Goal: Information Seeking & Learning: Check status

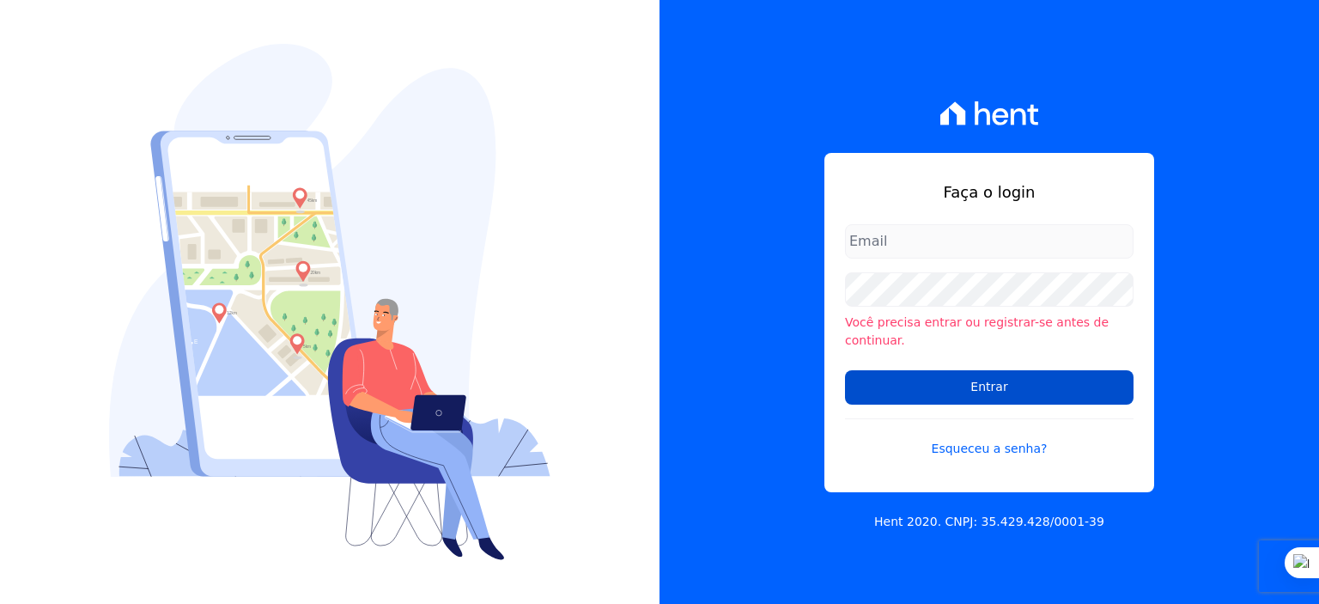
type input "rodrigo.villalva@grupozarin.com.br"
click at [915, 391] on input "Entrar" at bounding box center [989, 387] width 289 height 34
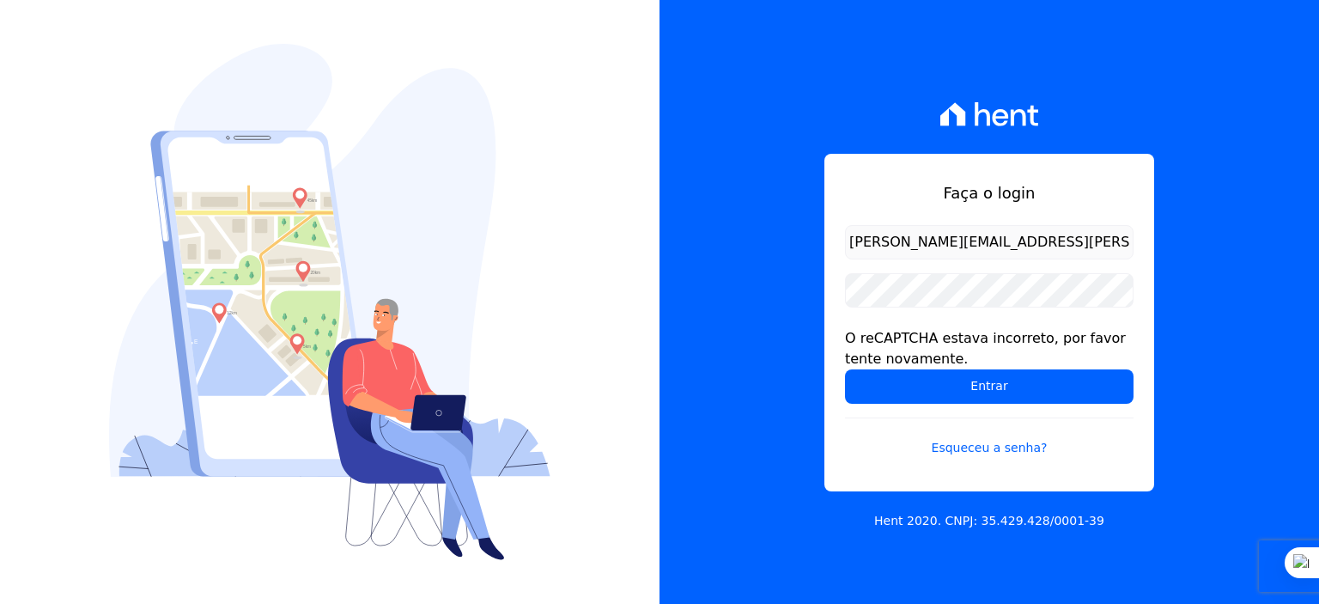
drag, startPoint x: 910, startPoint y: 247, endPoint x: 927, endPoint y: 257, distance: 20.0
click at [910, 247] on input "rodrigo.villalva@grupozarin.com.br" at bounding box center [989, 242] width 289 height 34
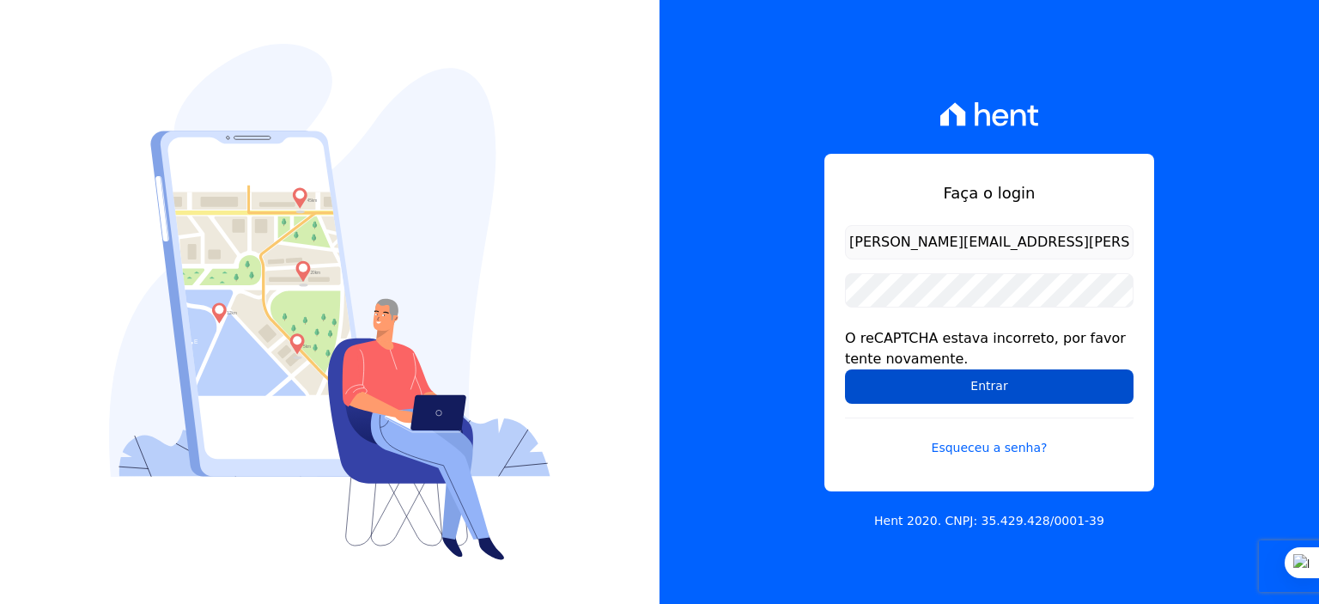
click at [936, 387] on input "Entrar" at bounding box center [989, 386] width 289 height 34
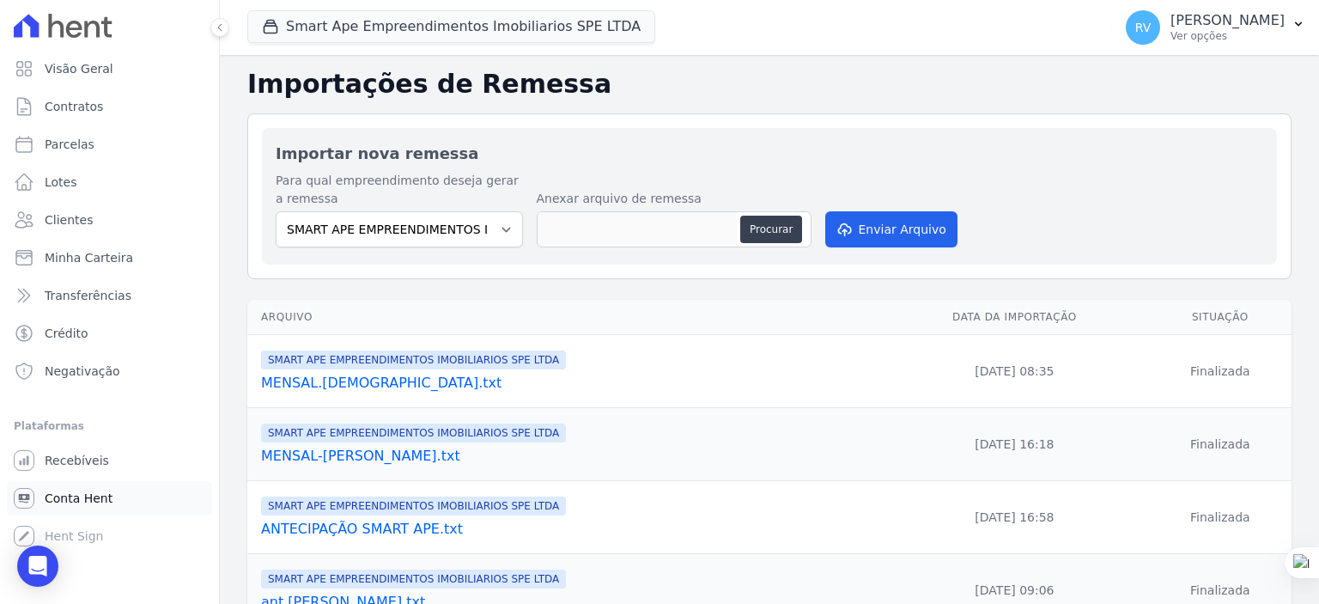
click at [64, 494] on span "Conta Hent" at bounding box center [79, 498] width 68 height 17
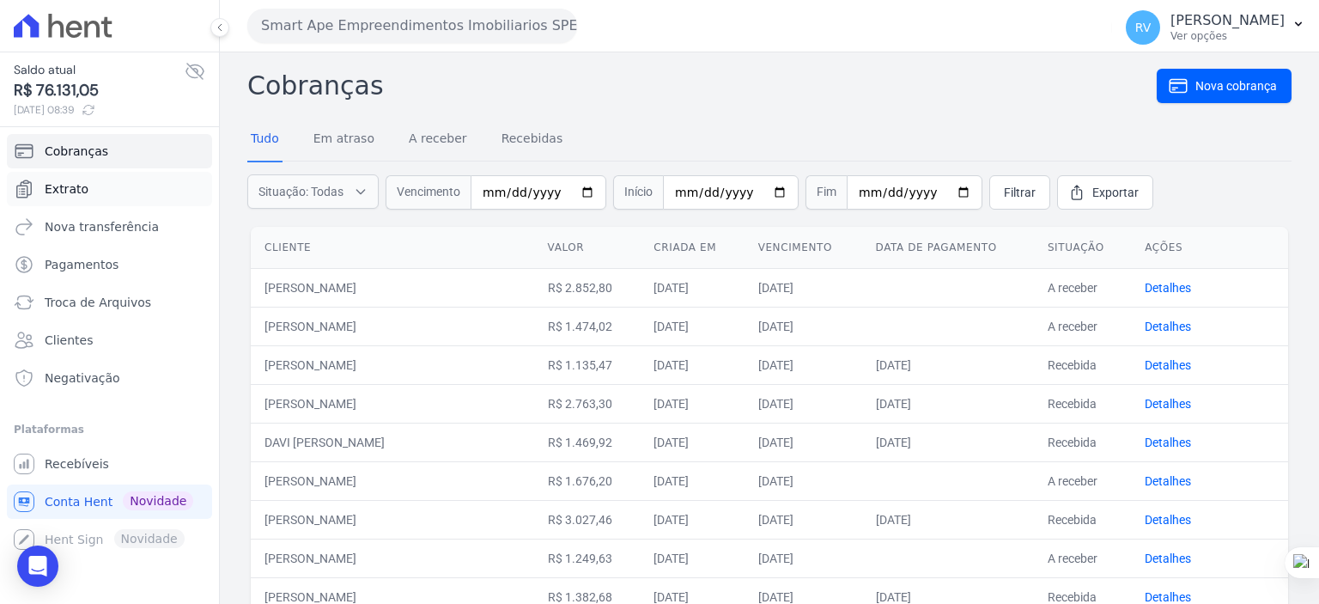
click at [58, 181] on span "Extrato" at bounding box center [67, 188] width 44 height 17
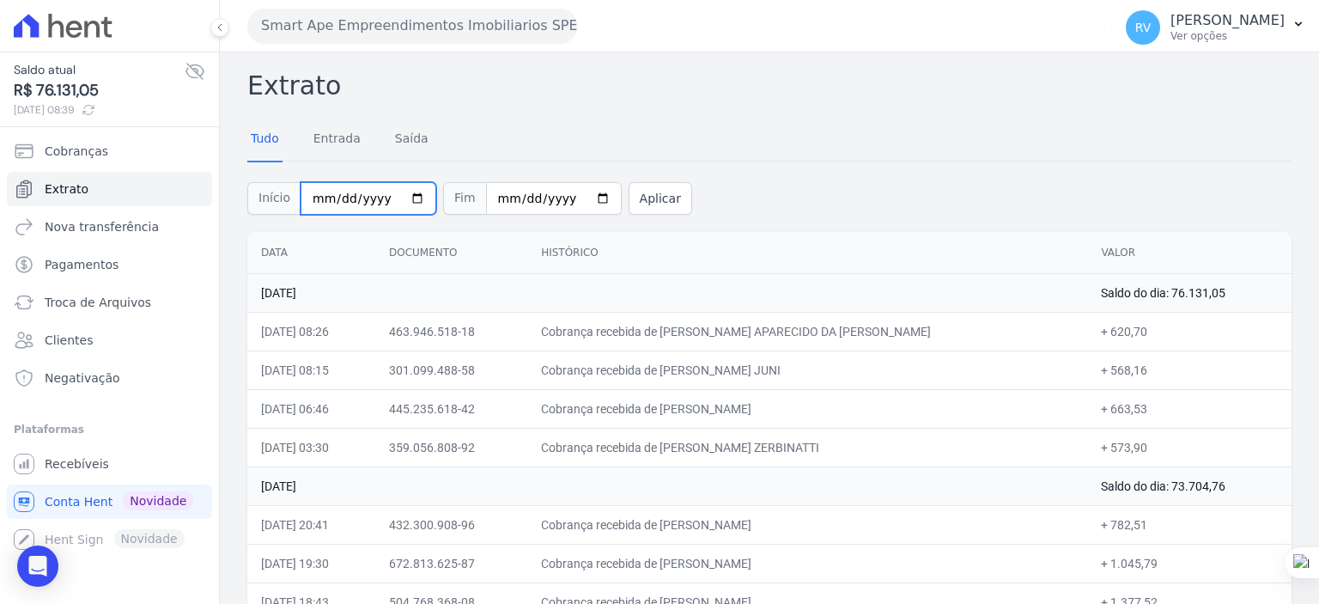
click at [403, 198] on input "2025-08-01" at bounding box center [369, 198] width 136 height 33
type input "2025-08-16"
click at [579, 191] on input "2025-08-25" at bounding box center [554, 198] width 136 height 33
type input "2025-08-16"
click at [641, 201] on button "Aplicar" at bounding box center [661, 198] width 64 height 33
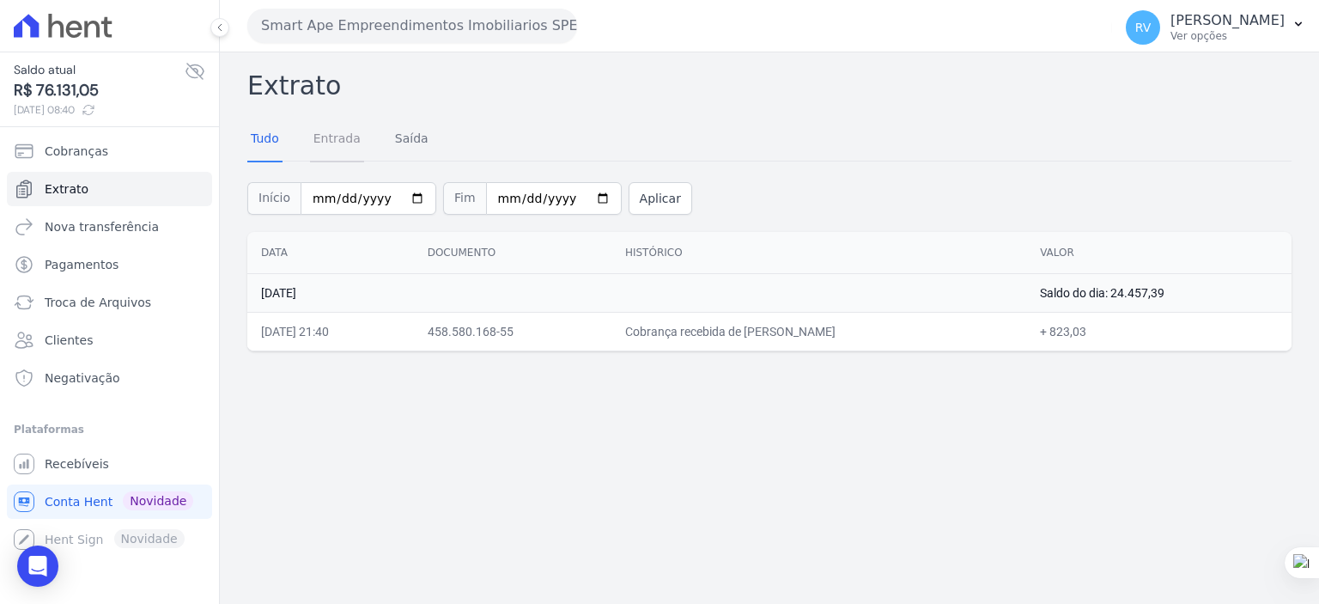
click at [326, 143] on link "Entrada" at bounding box center [337, 140] width 54 height 45
click at [643, 198] on button "Aplicar" at bounding box center [661, 198] width 64 height 33
click at [406, 188] on input "[DATE]" at bounding box center [369, 198] width 136 height 33
click at [404, 199] on input "[DATE]" at bounding box center [369, 198] width 136 height 33
type input "[DATE]"
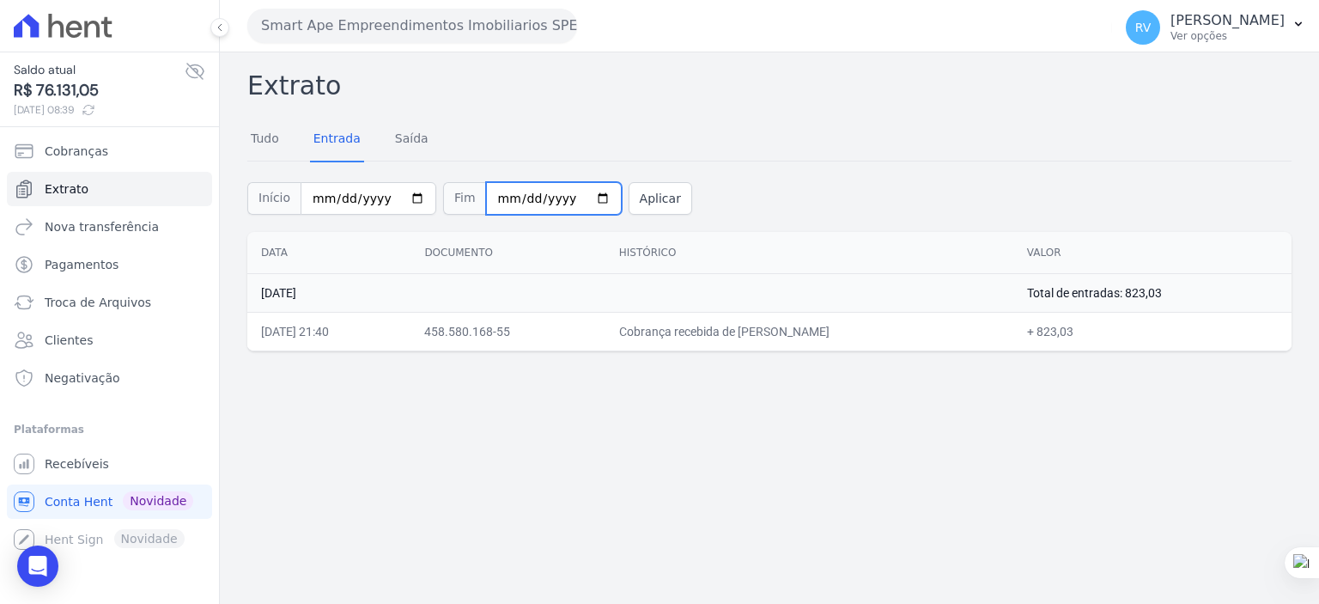
click at [582, 198] on input "2025-08-16" at bounding box center [554, 198] width 136 height 33
type input "2025-08-17"
click at [629, 204] on button "Aplicar" at bounding box center [661, 198] width 64 height 33
click at [405, 195] on input "2025-08-17" at bounding box center [369, 198] width 136 height 33
type input "2025-08-23"
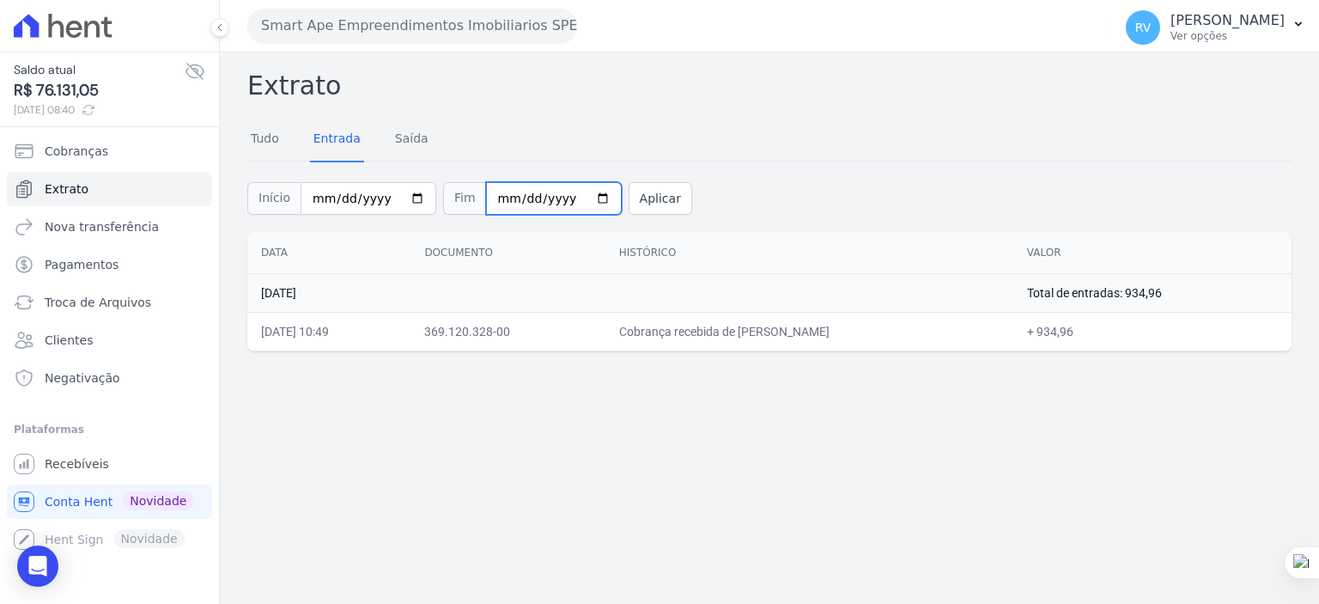
click at [578, 198] on input "2025-08-17" at bounding box center [554, 198] width 136 height 33
type input "2025-08-23"
click at [636, 198] on button "Aplicar" at bounding box center [661, 198] width 64 height 33
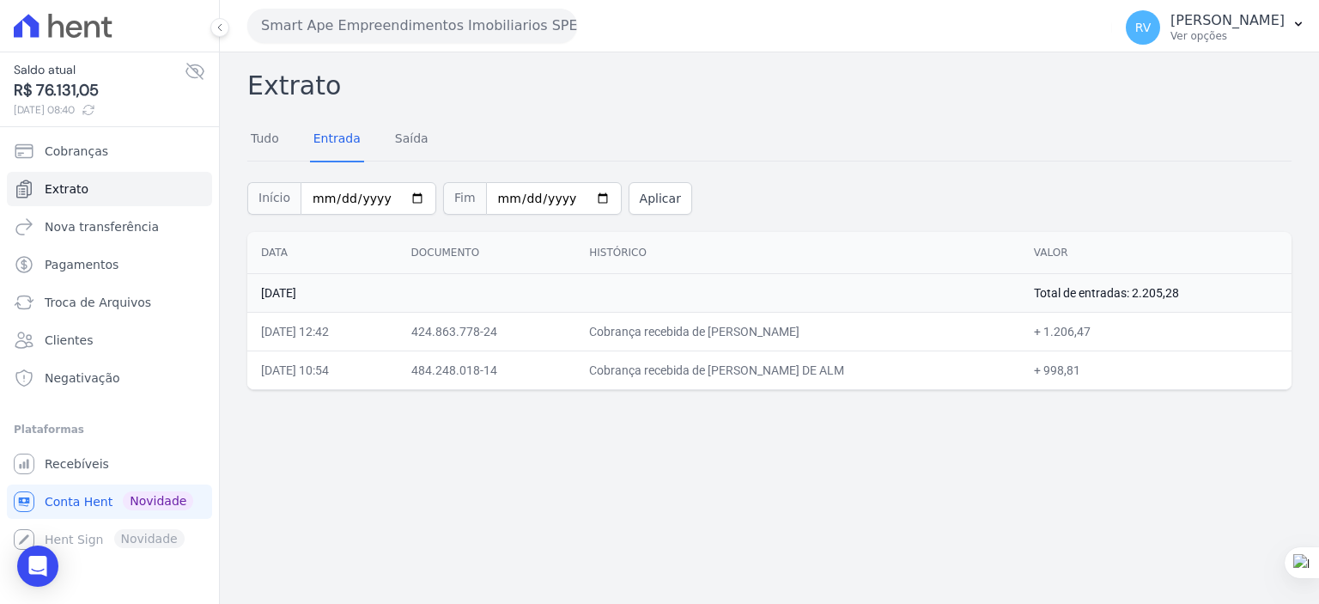
drag, startPoint x: 709, startPoint y: 335, endPoint x: 799, endPoint y: 333, distance: 90.2
click at [805, 335] on td "Cobrança recebida de FERNANDA ANTUNES" at bounding box center [798, 331] width 445 height 39
click at [399, 192] on input "[DATE]" at bounding box center [369, 198] width 136 height 33
type input "2025-08-09"
click at [581, 195] on input "[DATE]" at bounding box center [554, 198] width 136 height 33
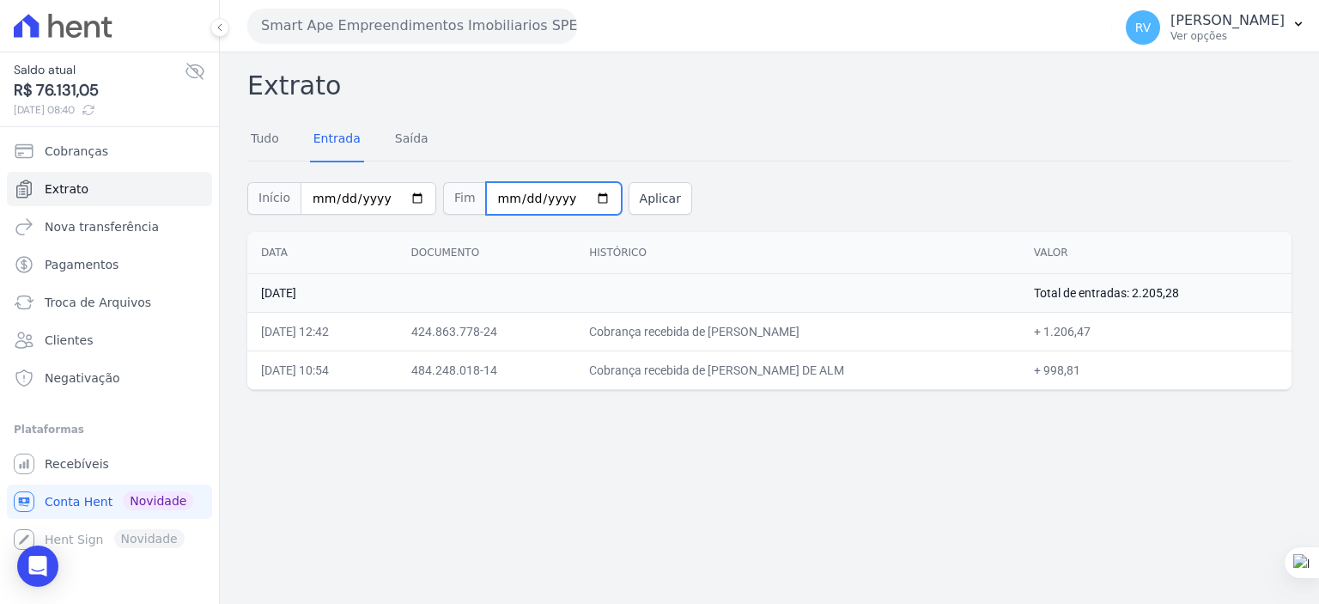
type input "2025-08-09"
click at [635, 186] on button "Aplicar" at bounding box center [661, 198] width 64 height 33
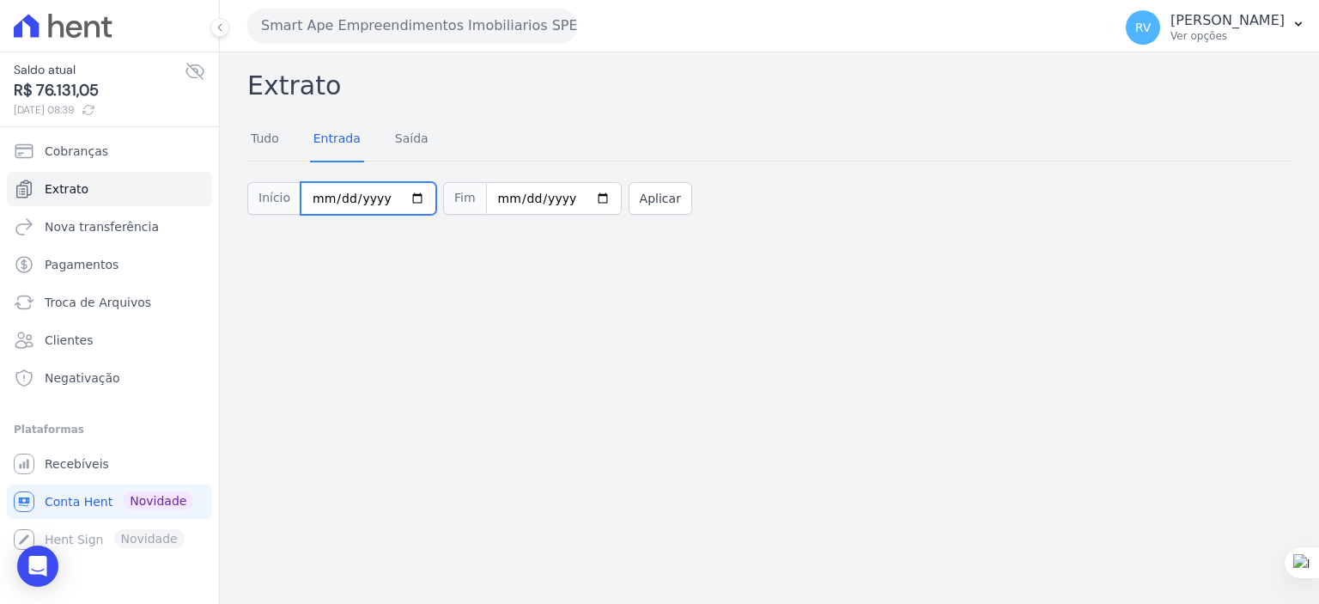
click at [399, 195] on input "[DATE]" at bounding box center [369, 198] width 136 height 33
type input "[DATE]"
click at [587, 196] on input "[DATE]" at bounding box center [554, 198] width 136 height 33
click at [585, 197] on input "[DATE]" at bounding box center [554, 198] width 136 height 33
type input "[DATE]"
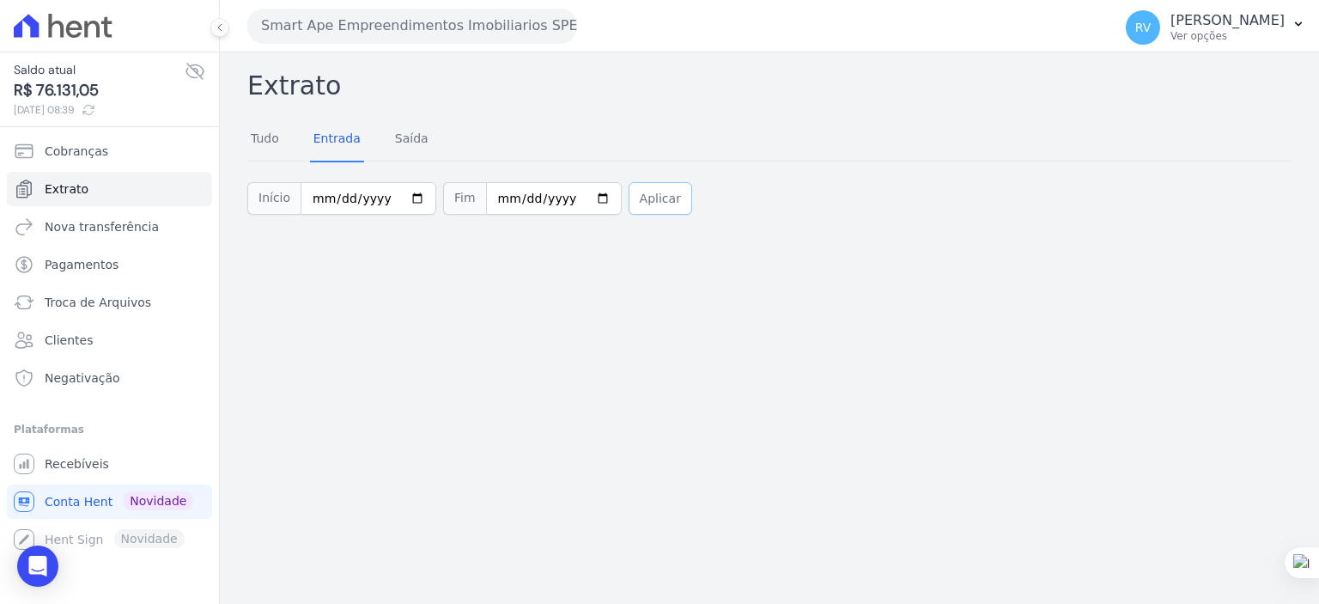
click at [632, 205] on button "Aplicar" at bounding box center [661, 198] width 64 height 33
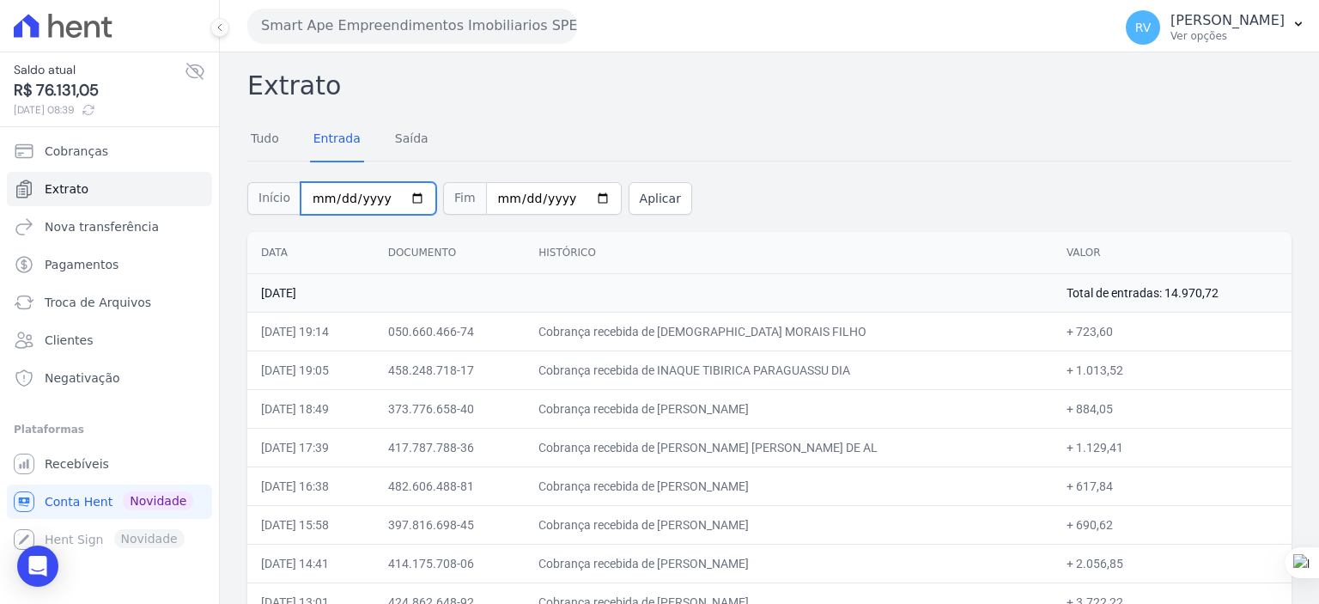
click at [405, 192] on input "2025-08-15" at bounding box center [369, 198] width 136 height 33
type input "2025-08-22"
click at [580, 191] on input "2025-08-15" at bounding box center [554, 198] width 136 height 33
type input "2025-08-22"
click at [638, 202] on button "Aplicar" at bounding box center [661, 198] width 64 height 33
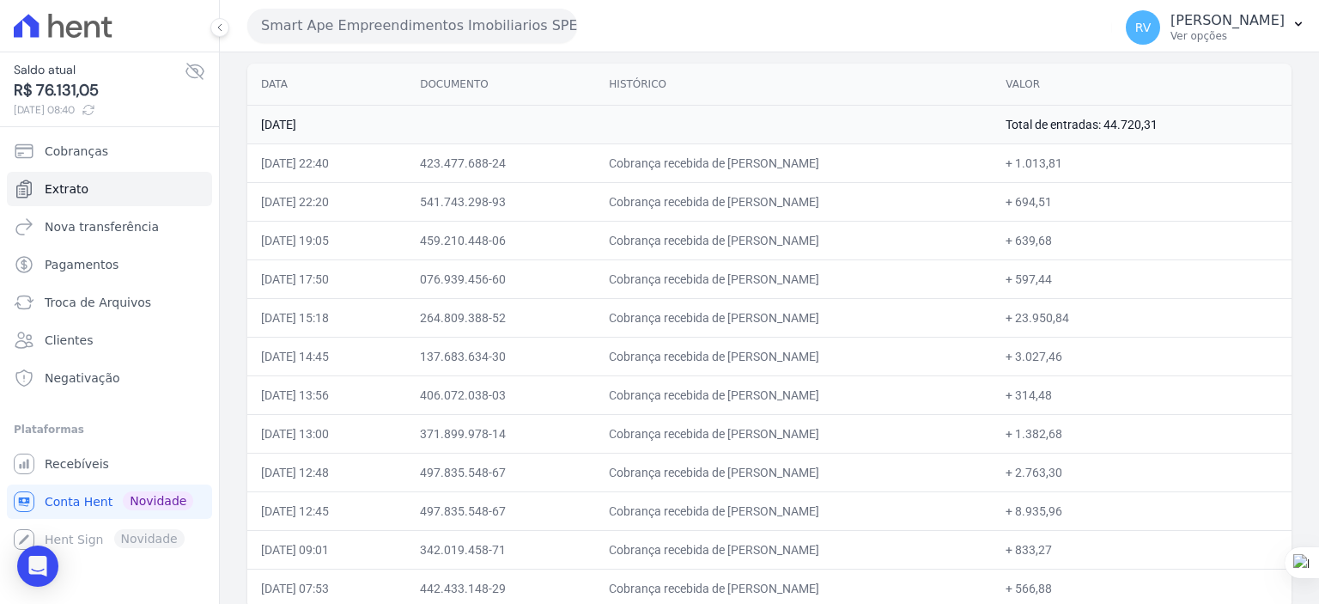
scroll to position [172, 0]
drag, startPoint x: 711, startPoint y: 157, endPoint x: 842, endPoint y: 160, distance: 130.6
click at [842, 160] on td "Cobrança recebida de GUSTAVO ALVES DE OLIVEIRA" at bounding box center [793, 159] width 397 height 39
copy td "GUSTAVO ALVES DE OLI"
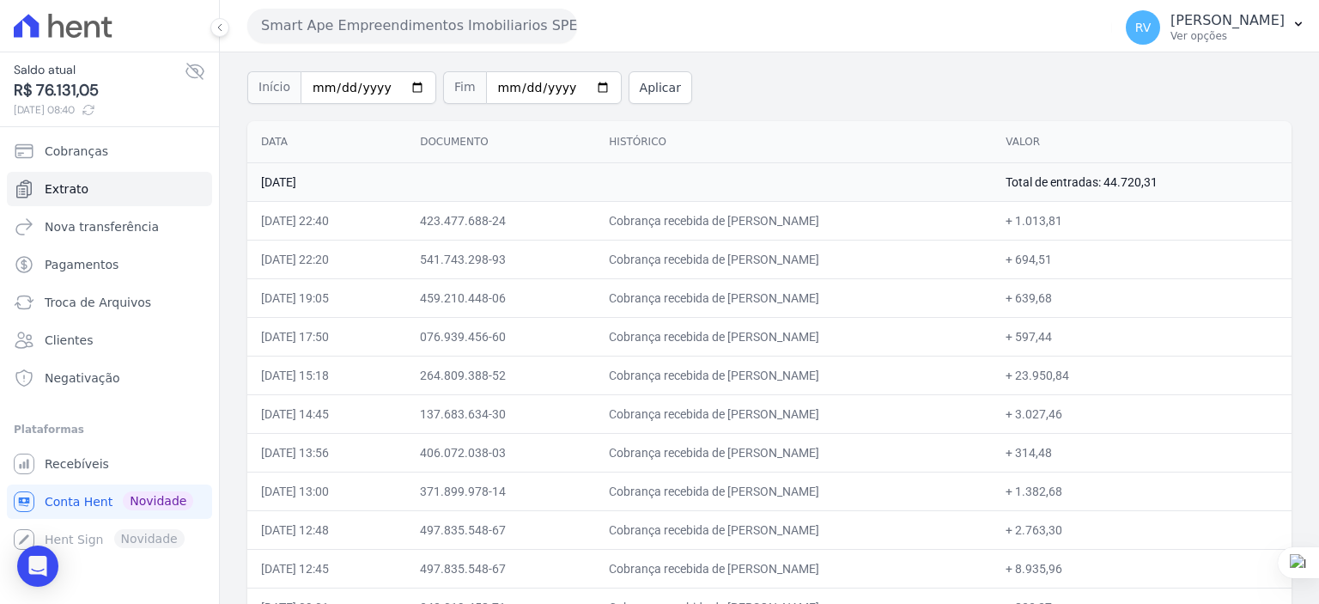
scroll to position [10, 0]
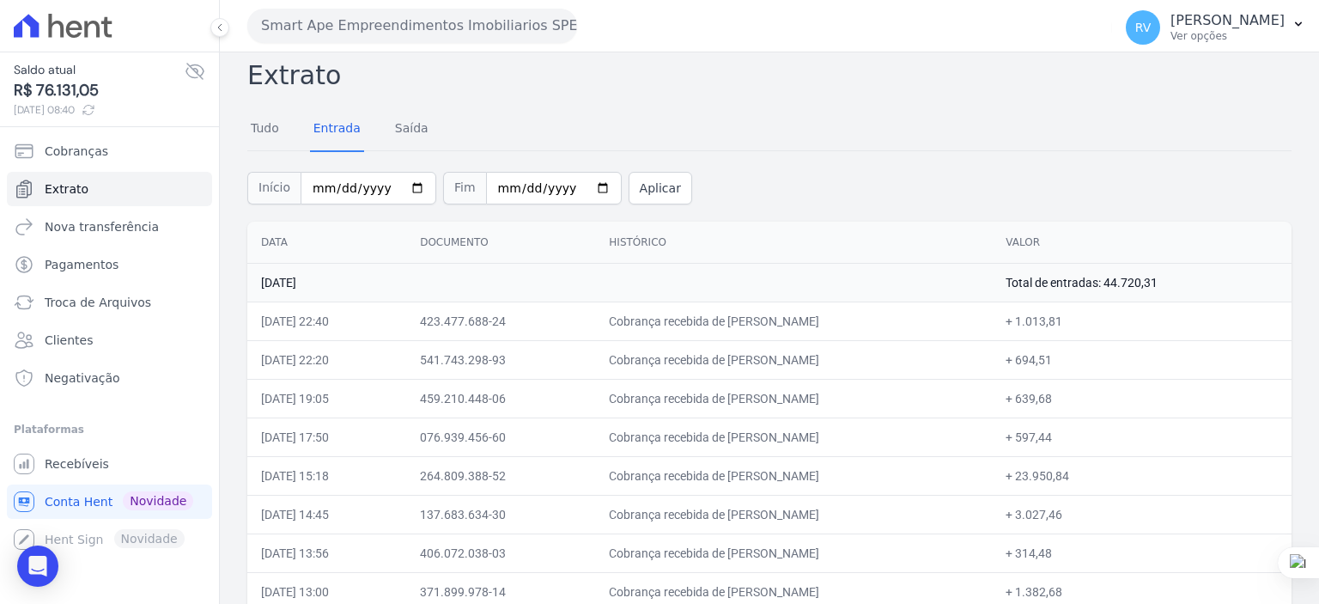
copy td "GUSTAVO ALVES DE OLI"
drag, startPoint x: 1055, startPoint y: 320, endPoint x: 1097, endPoint y: 322, distance: 42.1
click at [1097, 322] on td "+ 1.013,81" at bounding box center [1142, 320] width 300 height 39
copy td "1.013,81"
drag, startPoint x: 720, startPoint y: 360, endPoint x: 866, endPoint y: 364, distance: 146.1
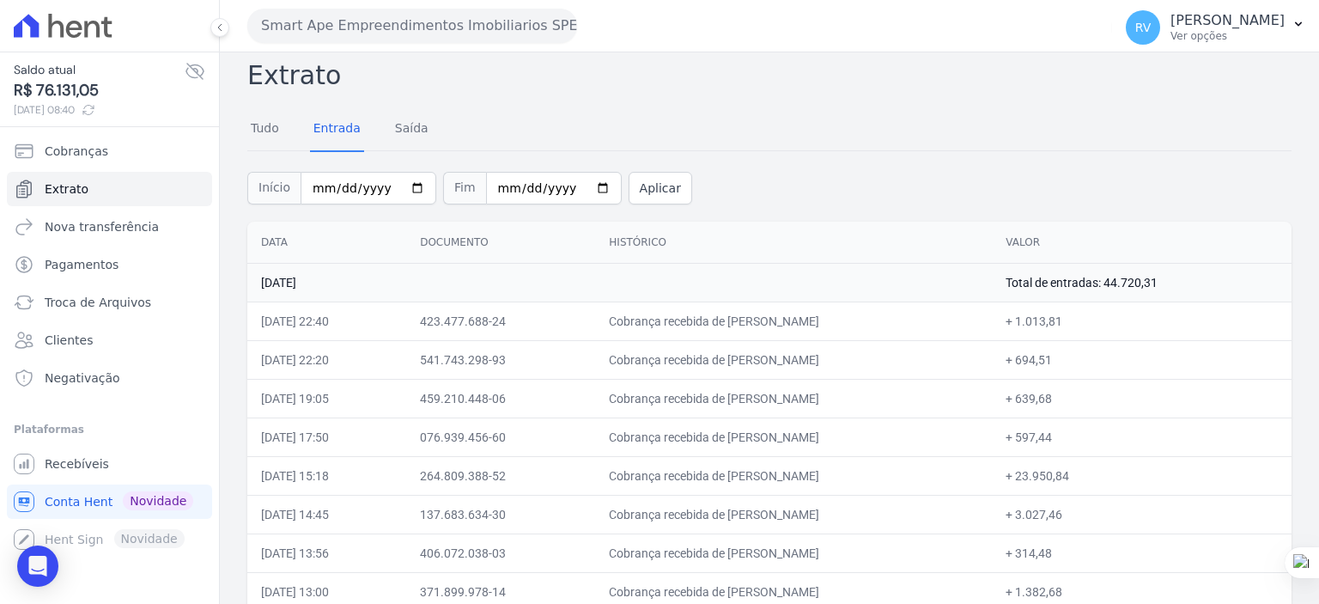
click at [866, 364] on td "Cobrança recebida de ALEXANDRE BARBOSA LACERDA" at bounding box center [793, 359] width 397 height 39
copy td "ALEXANDRE BARBOSA LACE"
click at [724, 360] on td "Cobrança recebida de ALEXANDRE BARBOSA LACERDA" at bounding box center [793, 359] width 397 height 39
drag, startPoint x: 712, startPoint y: 360, endPoint x: 866, endPoint y: 362, distance: 153.8
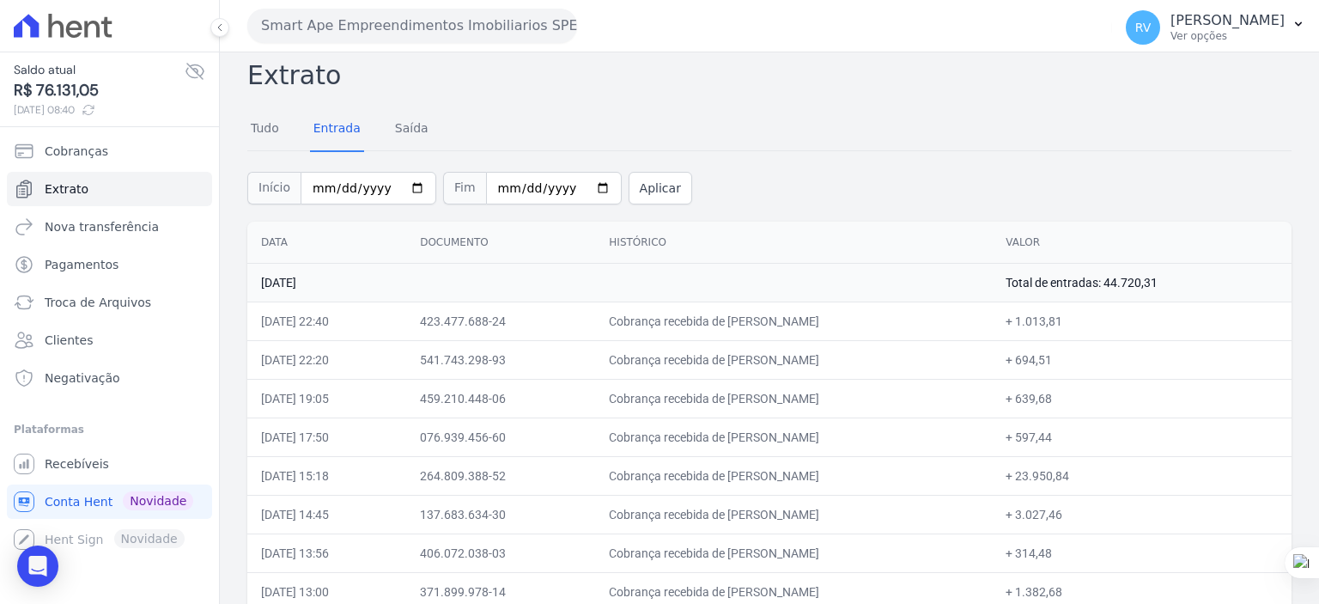
click at [866, 362] on td "Cobrança recebida de ALEXANDRE BARBOSA LACERDA" at bounding box center [793, 359] width 397 height 39
copy td "ALEXANDRE BARBOSA LACE"
drag, startPoint x: 1054, startPoint y: 359, endPoint x: 1089, endPoint y: 360, distance: 35.2
click at [1089, 360] on td "+ 694,51" at bounding box center [1142, 359] width 300 height 39
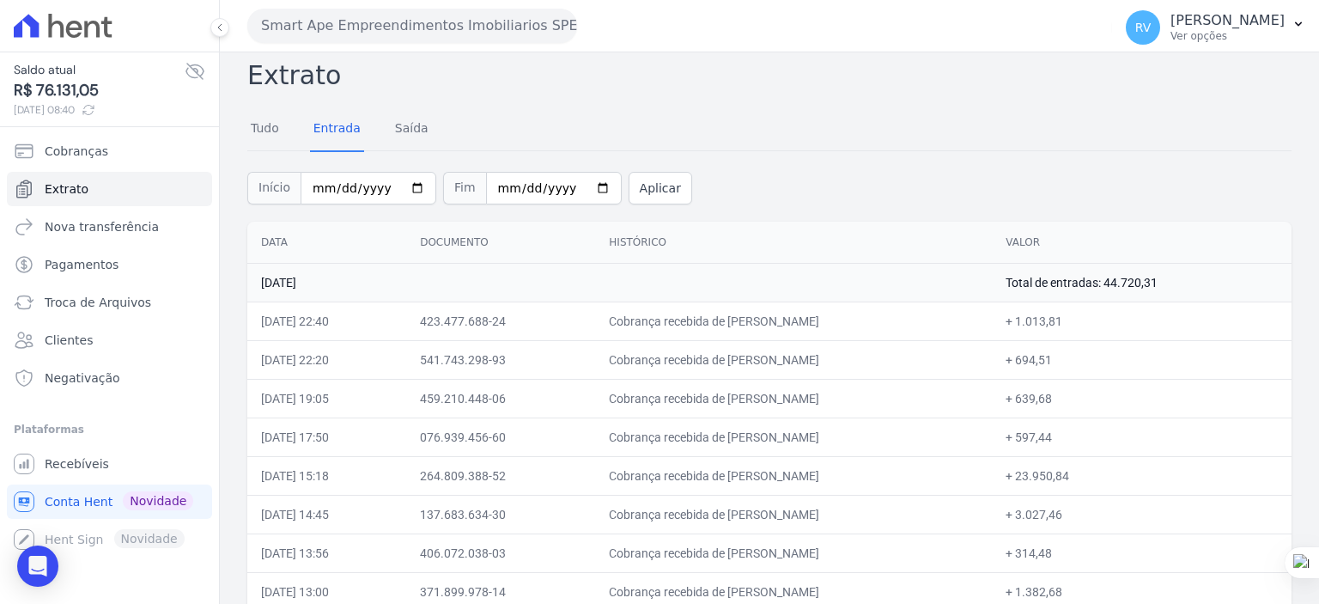
copy td "694,51"
drag, startPoint x: 711, startPoint y: 399, endPoint x: 871, endPoint y: 405, distance: 159.9
click at [871, 405] on td "Cobrança recebida de EZEQUIEL ALEXANDRE DA SILVA" at bounding box center [793, 398] width 397 height 39
copy td "EZEQUIEL ALEXANDRE DA SIL"
drag, startPoint x: 1057, startPoint y: 403, endPoint x: 1088, endPoint y: 402, distance: 31.8
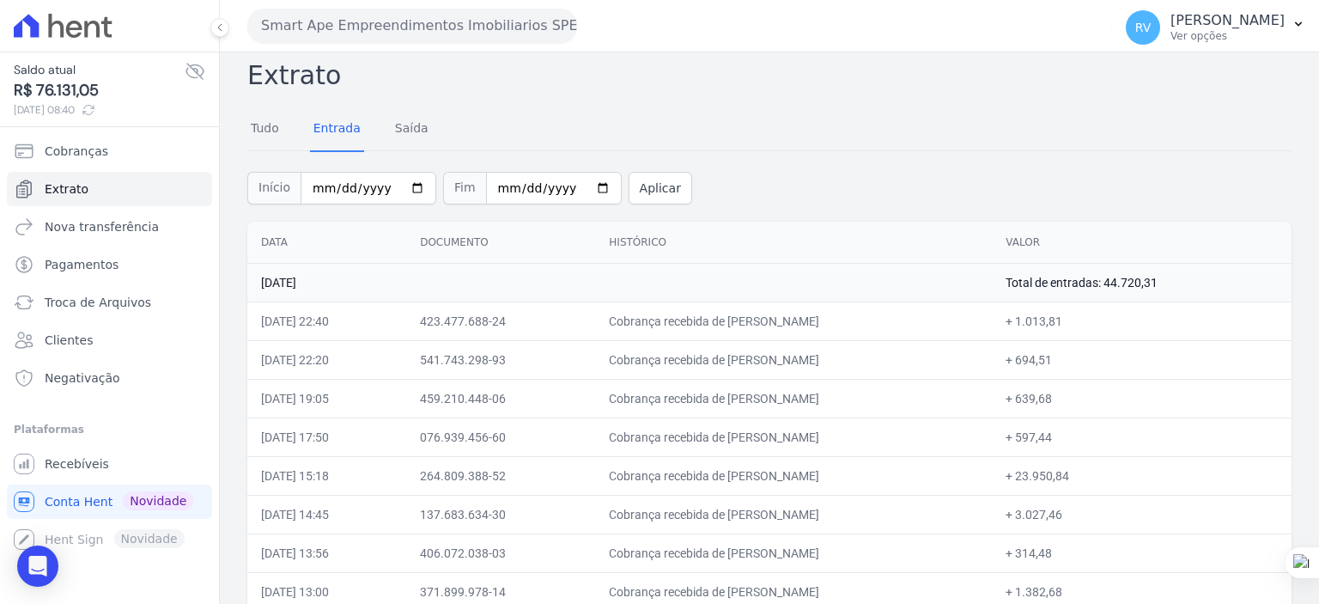
click at [1088, 402] on td "+ 639,68" at bounding box center [1142, 398] width 300 height 39
copy td "639,68"
drag, startPoint x: 709, startPoint y: 438, endPoint x: 807, endPoint y: 439, distance: 97.9
click at [807, 439] on td "Cobrança recebida de FABIANO BARBOSA" at bounding box center [793, 436] width 397 height 39
click at [765, 431] on td "Cobrança recebida de FABIANO BARBOSA" at bounding box center [793, 436] width 397 height 39
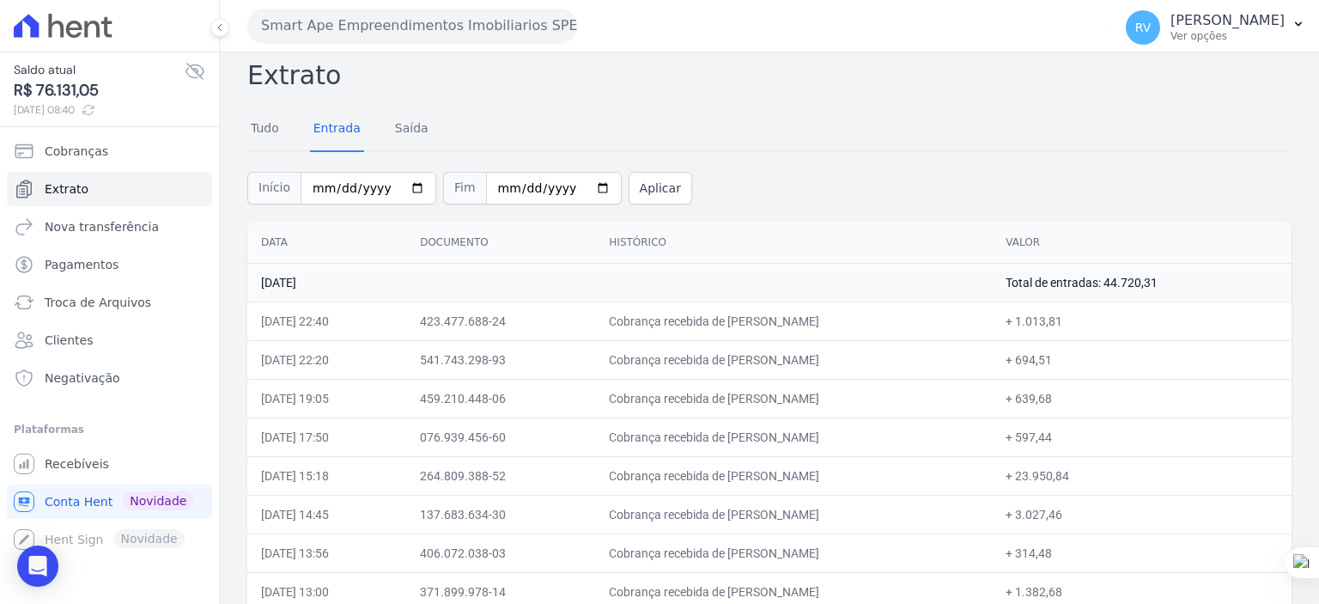
drag, startPoint x: 711, startPoint y: 438, endPoint x: 807, endPoint y: 446, distance: 95.7
click at [807, 446] on td "Cobrança recebida de FABIANO BARBOSA" at bounding box center [793, 436] width 397 height 39
drag, startPoint x: 1056, startPoint y: 433, endPoint x: 1087, endPoint y: 435, distance: 31.9
click at [1087, 435] on td "+ 597,44" at bounding box center [1142, 436] width 300 height 39
drag, startPoint x: 715, startPoint y: 472, endPoint x: 835, endPoint y: 474, distance: 120.3
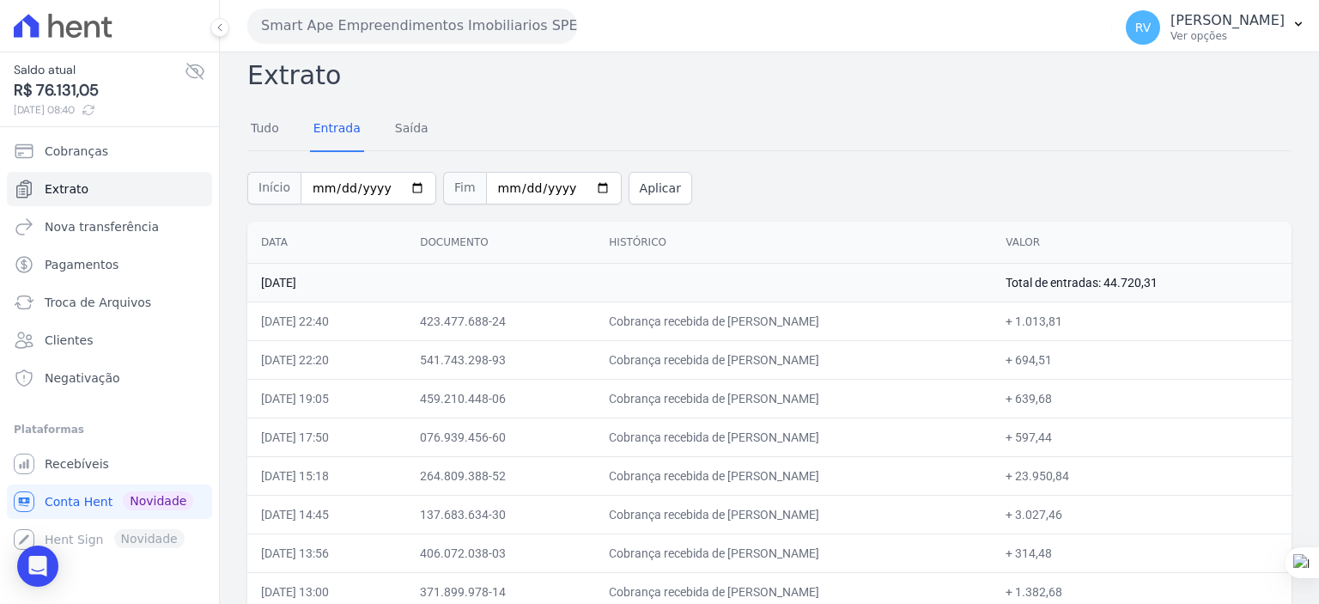
click at [835, 474] on td "Cobrança recebida de JESIEL PEREIRA BOTELHO" at bounding box center [793, 475] width 397 height 39
click at [719, 478] on td "Cobrança recebida de JESIEL PEREIRA BOTELHO" at bounding box center [793, 475] width 397 height 39
drag, startPoint x: 712, startPoint y: 472, endPoint x: 835, endPoint y: 476, distance: 122.9
click at [835, 476] on td "Cobrança recebida de JESIEL PEREIRA BOTELHO" at bounding box center [793, 475] width 397 height 39
drag, startPoint x: 1054, startPoint y: 470, endPoint x: 1112, endPoint y: 472, distance: 58.4
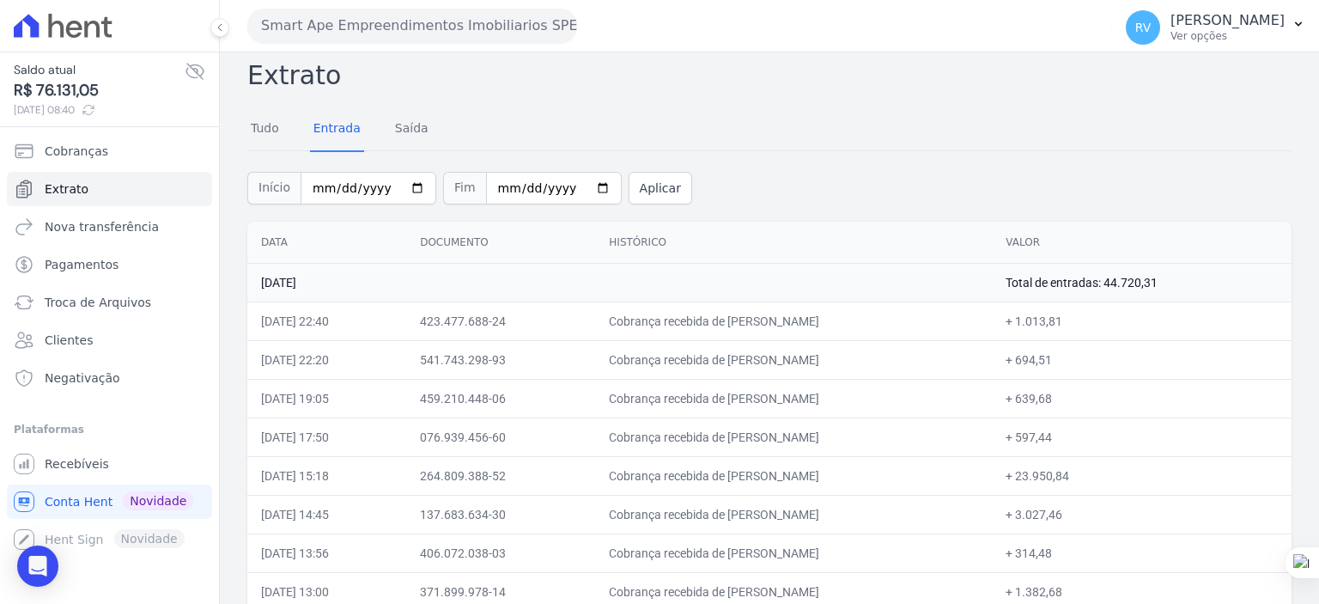
click at [1112, 472] on td "+ 23.950,84" at bounding box center [1142, 475] width 300 height 39
click at [1075, 470] on td "+ 23.950,84" at bounding box center [1142, 475] width 300 height 39
drag, startPoint x: 1054, startPoint y: 476, endPoint x: 1105, endPoint y: 475, distance: 51.5
click at [1105, 475] on td "+ 23.950,84" at bounding box center [1142, 475] width 300 height 39
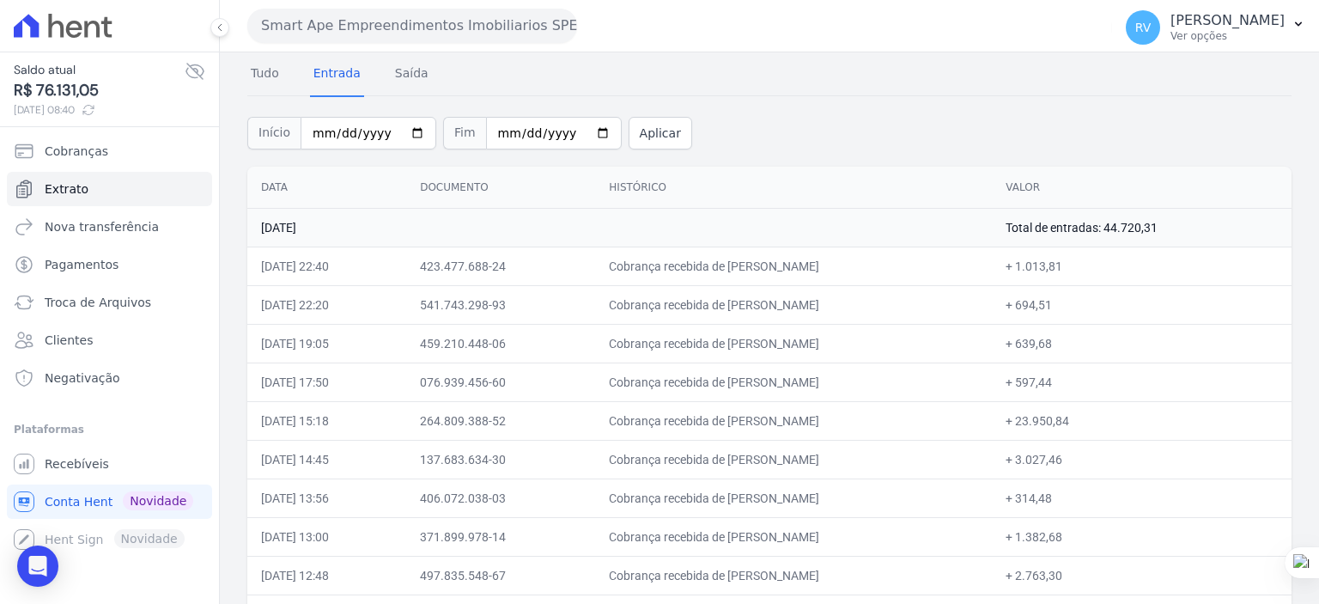
scroll to position [96, 0]
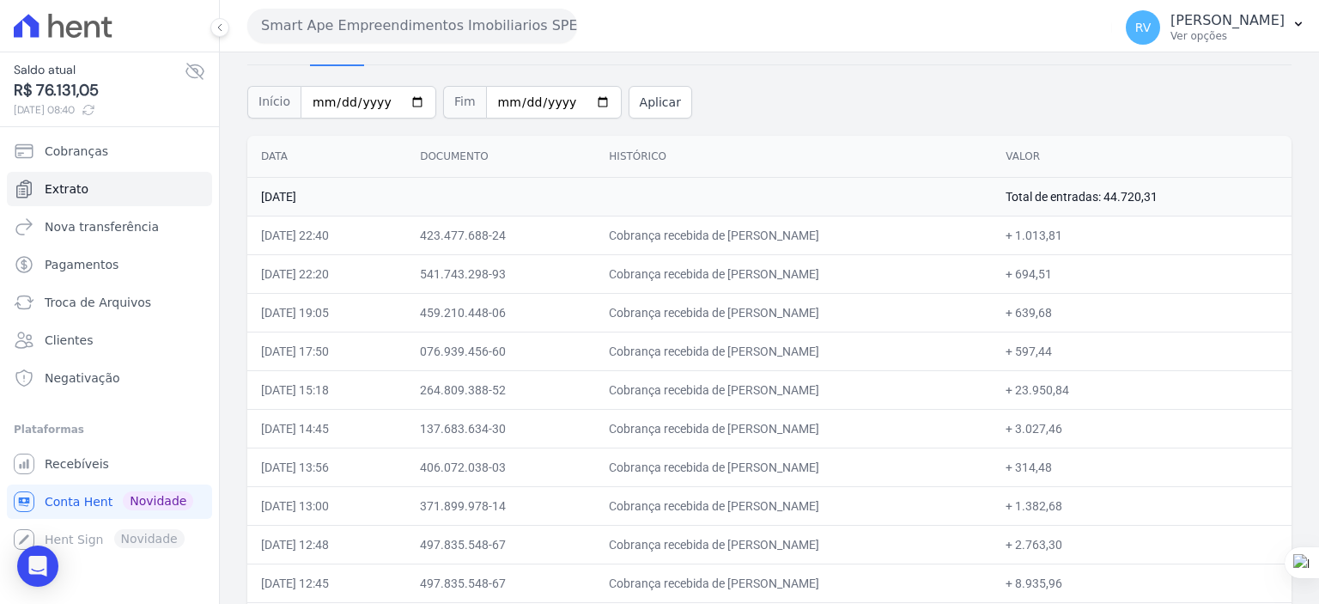
drag, startPoint x: 711, startPoint y: 423, endPoint x: 864, endPoint y: 428, distance: 153.0
click at [864, 428] on td "Cobrança recebida de CLEITON DA SILVA GONCALVES" at bounding box center [793, 428] width 397 height 39
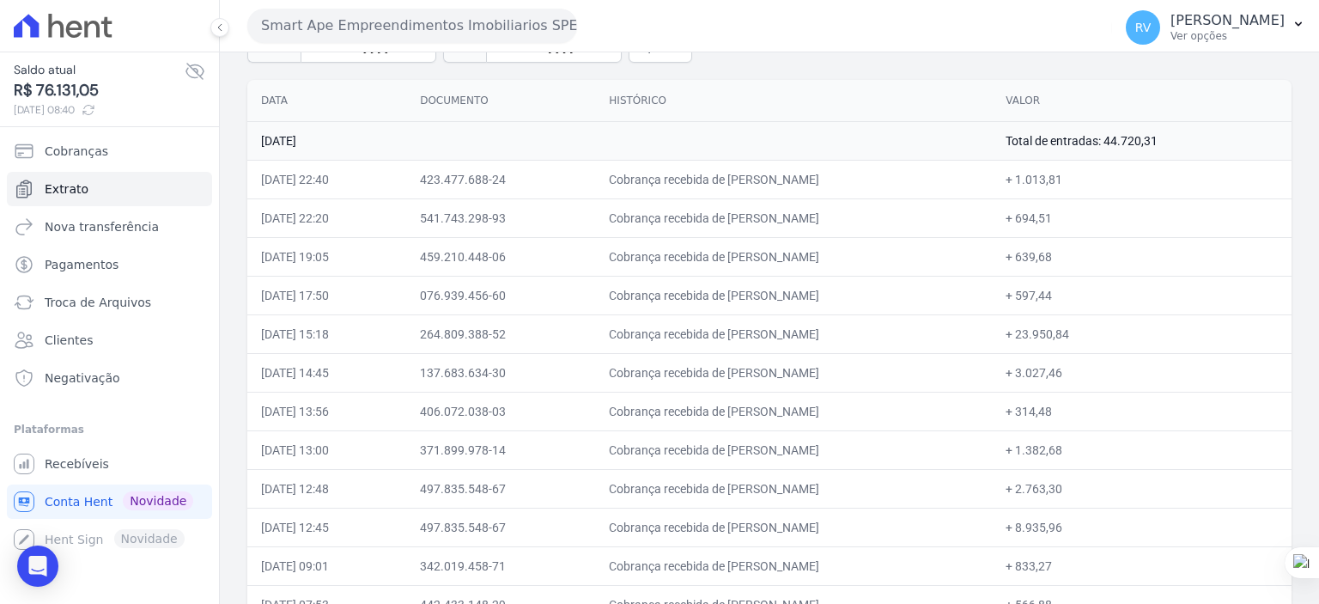
scroll to position [182, 0]
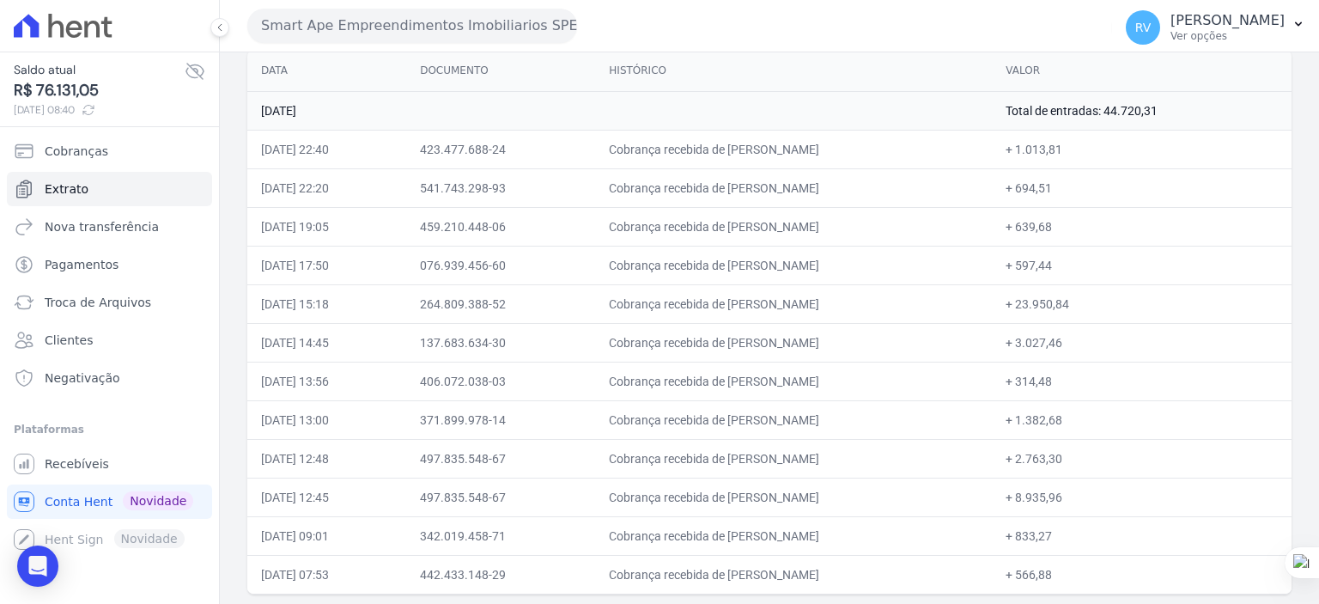
drag, startPoint x: 711, startPoint y: 377, endPoint x: 831, endPoint y: 377, distance: 119.4
click at [845, 375] on td "Cobrança recebida de ANDRESON YAGO DA SILVA" at bounding box center [793, 381] width 397 height 39
drag, startPoint x: 1055, startPoint y: 382, endPoint x: 1089, endPoint y: 381, distance: 34.4
click at [1089, 381] on td "+ 314,48" at bounding box center [1142, 381] width 300 height 39
drag, startPoint x: 711, startPoint y: 419, endPoint x: 855, endPoint y: 418, distance: 143.5
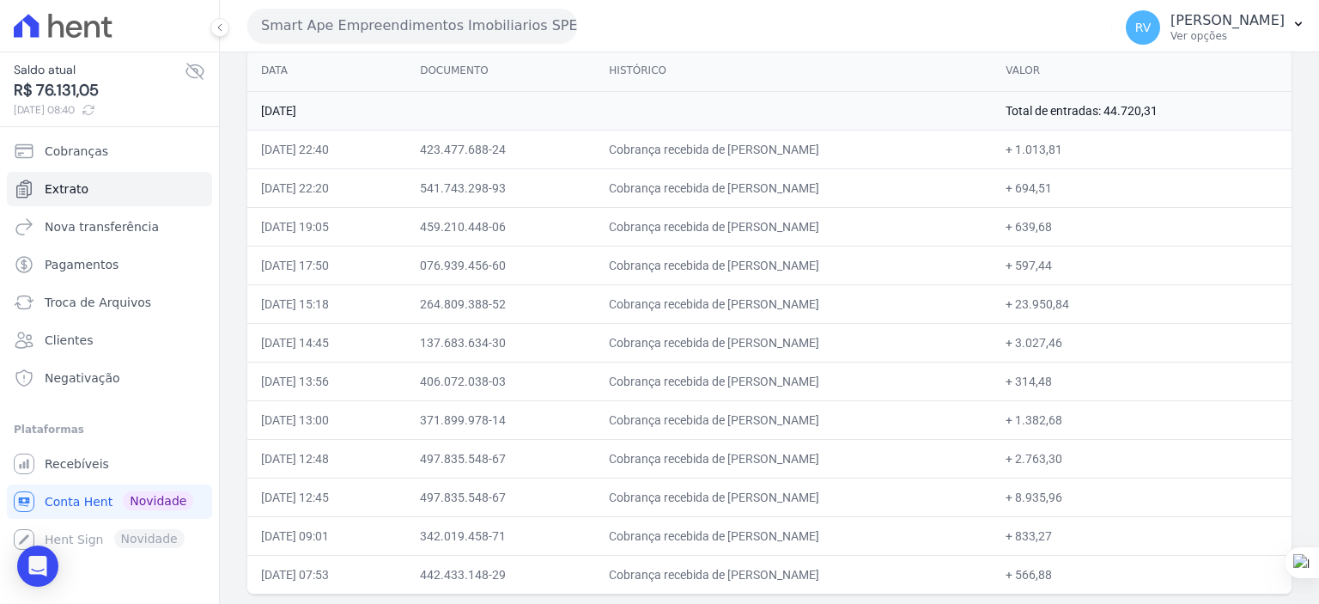
click at [855, 418] on td "Cobrança recebida de BRUNO FELTRIN DOS SANTOS" at bounding box center [793, 419] width 397 height 39
drag, startPoint x: 711, startPoint y: 458, endPoint x: 841, endPoint y: 462, distance: 129.8
click at [841, 462] on td "Cobrança recebida de MILENA CARDOZO SIKORSKI" at bounding box center [793, 458] width 397 height 39
drag, startPoint x: 709, startPoint y: 416, endPoint x: 865, endPoint y: 415, distance: 156.3
click at [865, 415] on td "Cobrança recebida de BRUNO FELTRIN DOS SANTOS" at bounding box center [793, 419] width 397 height 39
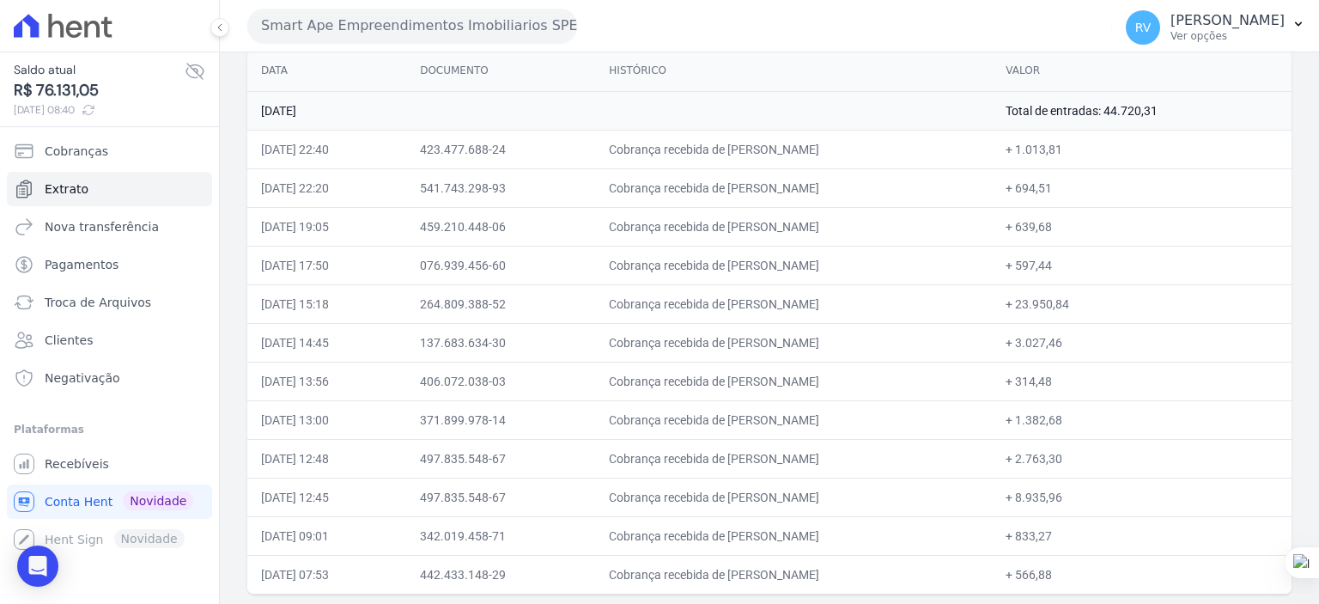
click at [865, 415] on td "Cobrança recebida de BRUNO FELTRIN DOS SANTOS" at bounding box center [793, 419] width 397 height 39
drag, startPoint x: 710, startPoint y: 418, endPoint x: 860, endPoint y: 414, distance: 149.5
click at [859, 414] on td "Cobrança recebida de BRUNO FELTRIN DOS SANTOS" at bounding box center [793, 419] width 397 height 39
drag, startPoint x: 715, startPoint y: 455, endPoint x: 853, endPoint y: 449, distance: 138.4
click at [853, 449] on td "Cobrança recebida de MILENA CARDOZO SIKORSKI" at bounding box center [793, 458] width 397 height 39
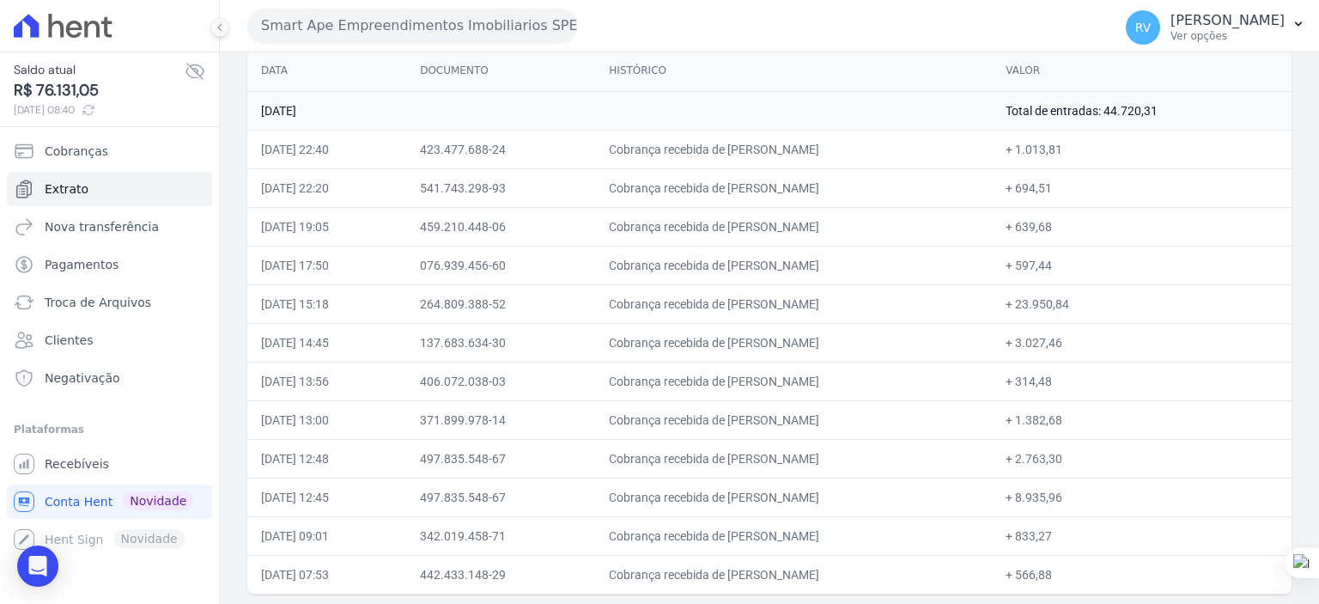
drag, startPoint x: 758, startPoint y: 463, endPoint x: 722, endPoint y: 462, distance: 36.9
click at [758, 463] on td "Cobrança recebida de MILENA CARDOZO SIKORSKI" at bounding box center [793, 458] width 397 height 39
drag, startPoint x: 710, startPoint y: 459, endPoint x: 842, endPoint y: 459, distance: 132.3
click at [849, 459] on td "Cobrança recebida de MILENA CARDOZO SIKORSKI" at bounding box center [793, 458] width 397 height 39
drag, startPoint x: 1042, startPoint y: 456, endPoint x: 1108, endPoint y: 459, distance: 66.2
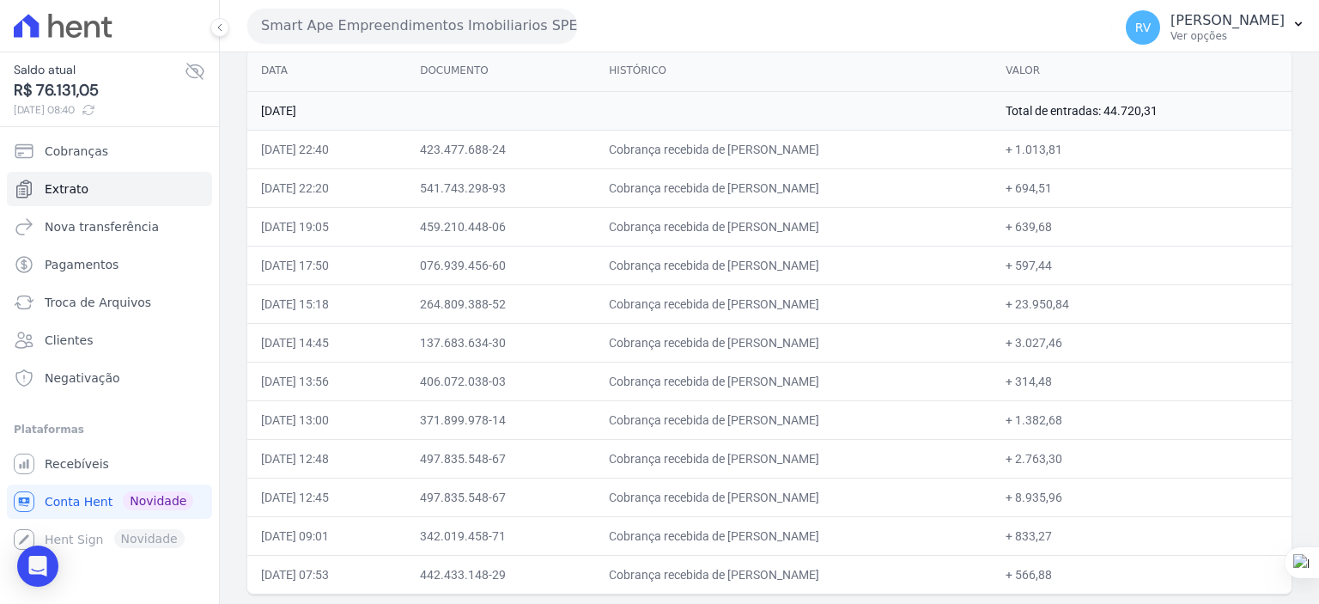
click at [1108, 459] on td "+ 2.763,30" at bounding box center [1142, 458] width 300 height 39
drag, startPoint x: 713, startPoint y: 457, endPoint x: 1110, endPoint y: 457, distance: 396.8
click at [1110, 457] on tr "22/08/2025, 12:48 497.835.548-67 Cobrança recebida de MILENA CARDOZO SIKORSKI +…" at bounding box center [769, 458] width 1045 height 39
drag, startPoint x: 715, startPoint y: 494, endPoint x: 840, endPoint y: 498, distance: 125.5
click at [843, 500] on td "Cobrança recebida de MILENA CARDOZO SIKORSKI" at bounding box center [793, 497] width 397 height 39
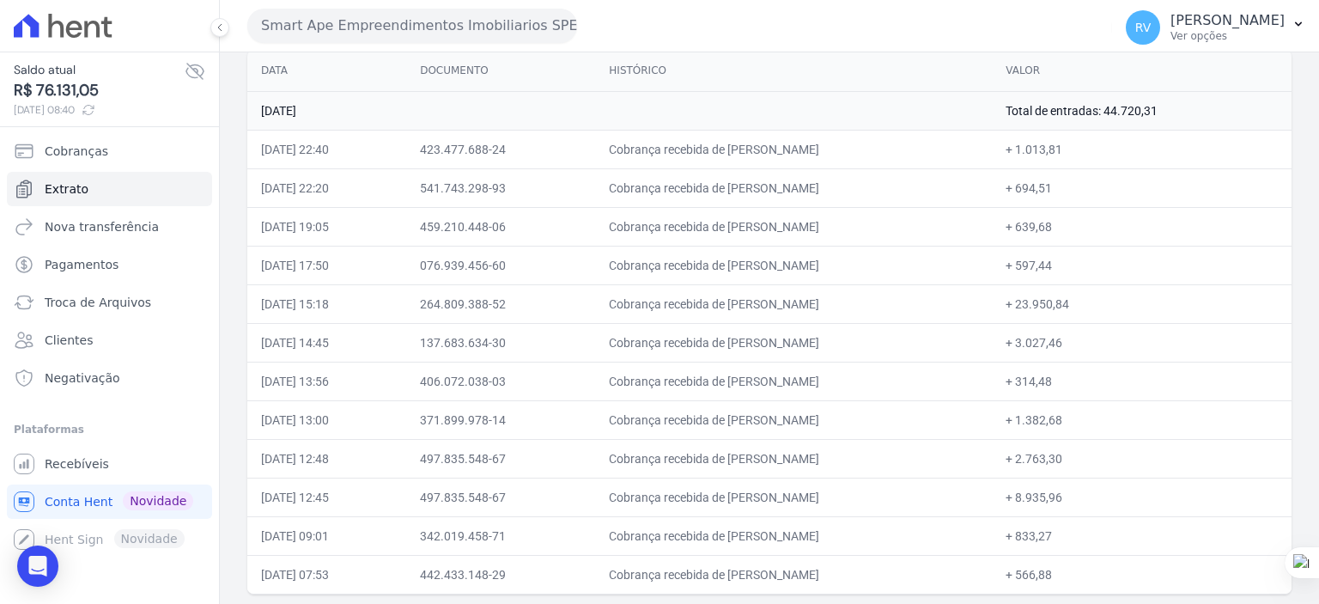
drag, startPoint x: 715, startPoint y: 533, endPoint x: 836, endPoint y: 533, distance: 121.1
click at [836, 533] on td "Cobrança recebida de DENISE RODRIGUES SENA" at bounding box center [793, 535] width 397 height 39
drag, startPoint x: 1055, startPoint y: 532, endPoint x: 1090, endPoint y: 533, distance: 35.3
click at [1090, 533] on td "+ 833,27" at bounding box center [1142, 535] width 300 height 39
drag, startPoint x: 710, startPoint y: 569, endPoint x: 814, endPoint y: 569, distance: 104.8
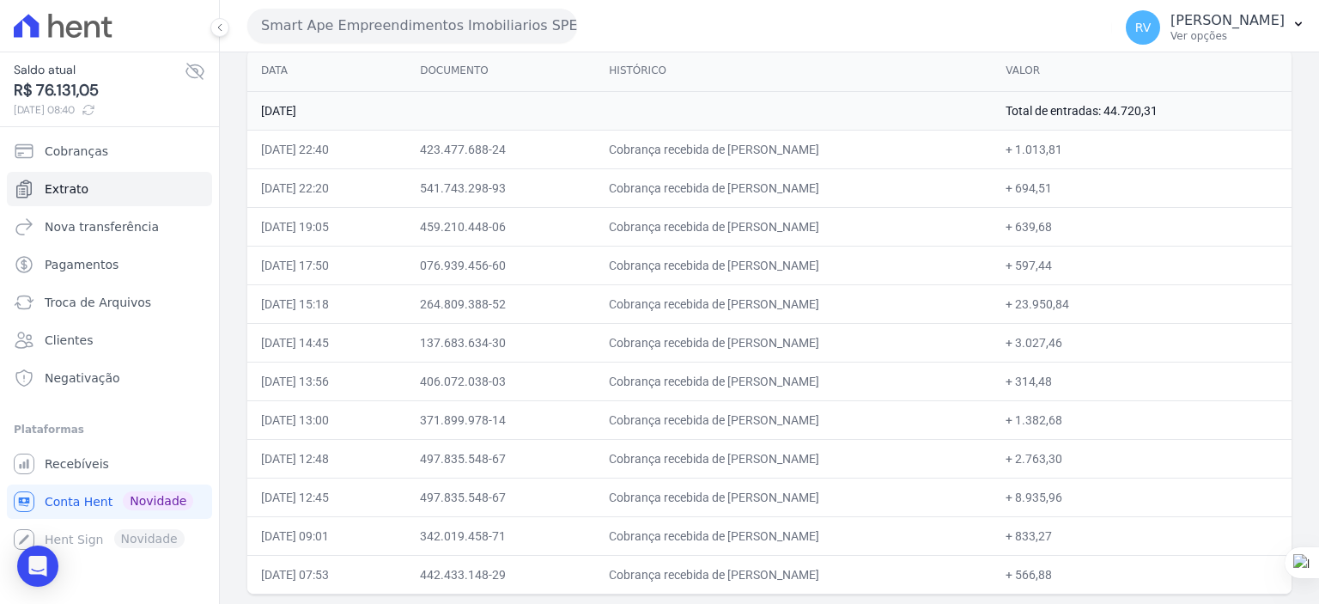
click at [814, 569] on td "Cobrança recebida de LUIZ GUSTAVO VIEIRA" at bounding box center [793, 574] width 397 height 39
click at [724, 569] on td "Cobrança recebida de LUIZ GUSTAVO VIEIRA" at bounding box center [793, 574] width 397 height 39
click at [715, 571] on td "Cobrança recebida de LUIZ GUSTAVO VIEIRA" at bounding box center [793, 574] width 397 height 39
drag, startPoint x: 712, startPoint y: 575, endPoint x: 816, endPoint y: 579, distance: 104.0
click at [807, 575] on td "Cobrança recebida de LUIZ GUSTAVO VIEIRA" at bounding box center [793, 574] width 397 height 39
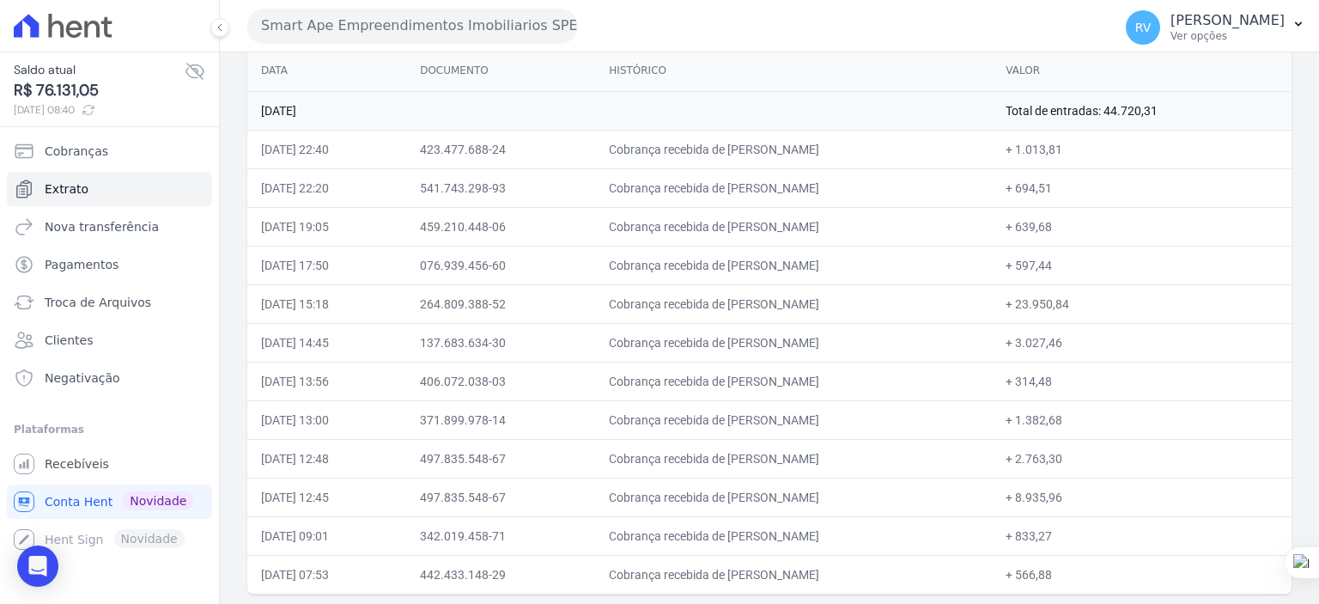
drag, startPoint x: 1057, startPoint y: 569, endPoint x: 1087, endPoint y: 572, distance: 29.3
click at [1087, 572] on td "+ 566,88" at bounding box center [1142, 574] width 300 height 39
drag, startPoint x: 1055, startPoint y: 573, endPoint x: 1087, endPoint y: 573, distance: 31.8
click at [1087, 573] on td "+ 566,88" at bounding box center [1142, 574] width 300 height 39
drag, startPoint x: 1144, startPoint y: 112, endPoint x: 1193, endPoint y: 119, distance: 49.6
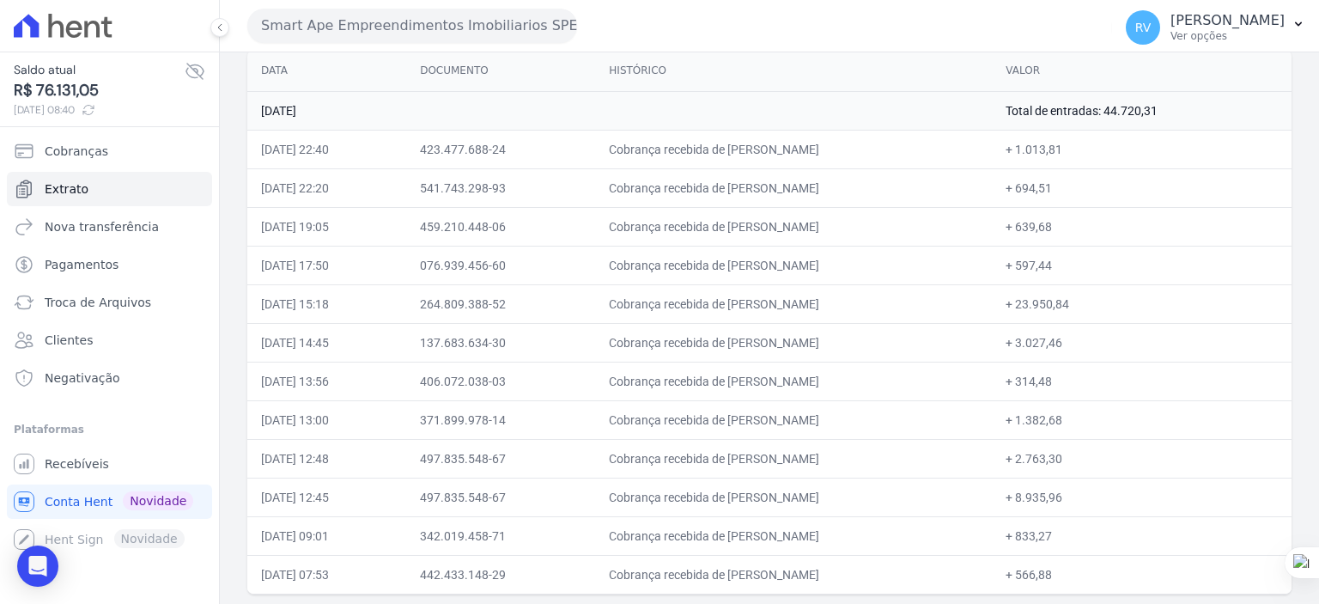
click at [1193, 119] on td "Total de entradas: 44.720,31" at bounding box center [1142, 110] width 300 height 39
drag, startPoint x: 1030, startPoint y: 456, endPoint x: 1111, endPoint y: 456, distance: 80.7
click at [1111, 456] on td "+ 2.763,30" at bounding box center [1142, 458] width 300 height 39
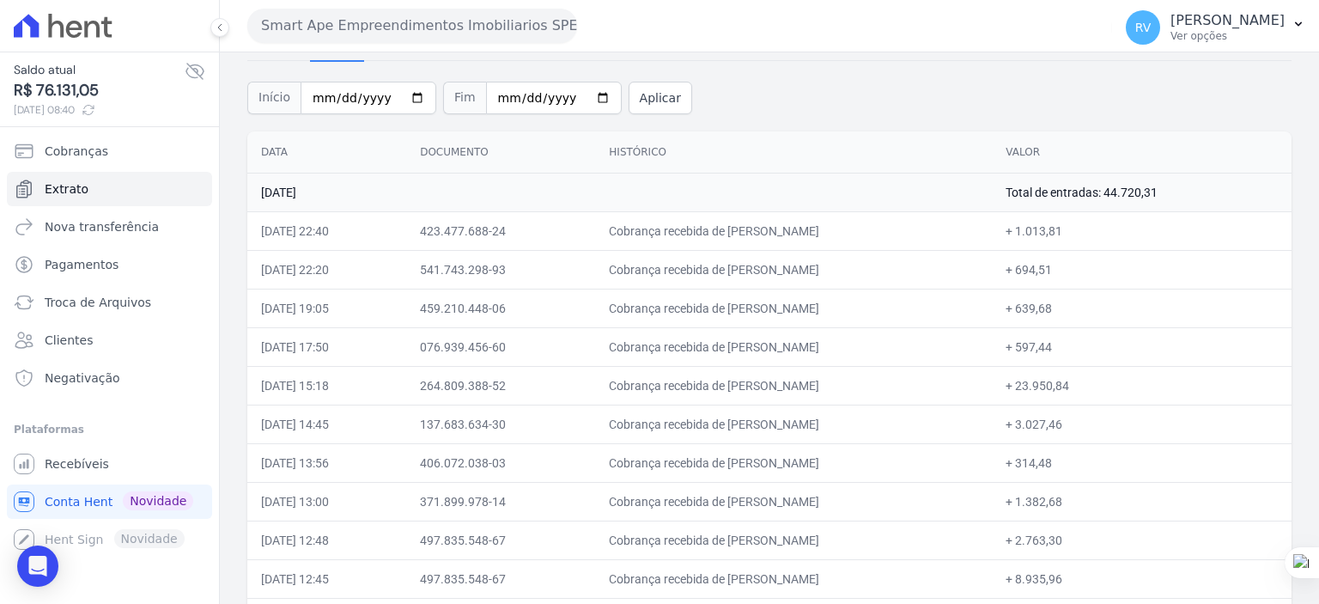
scroll to position [0, 0]
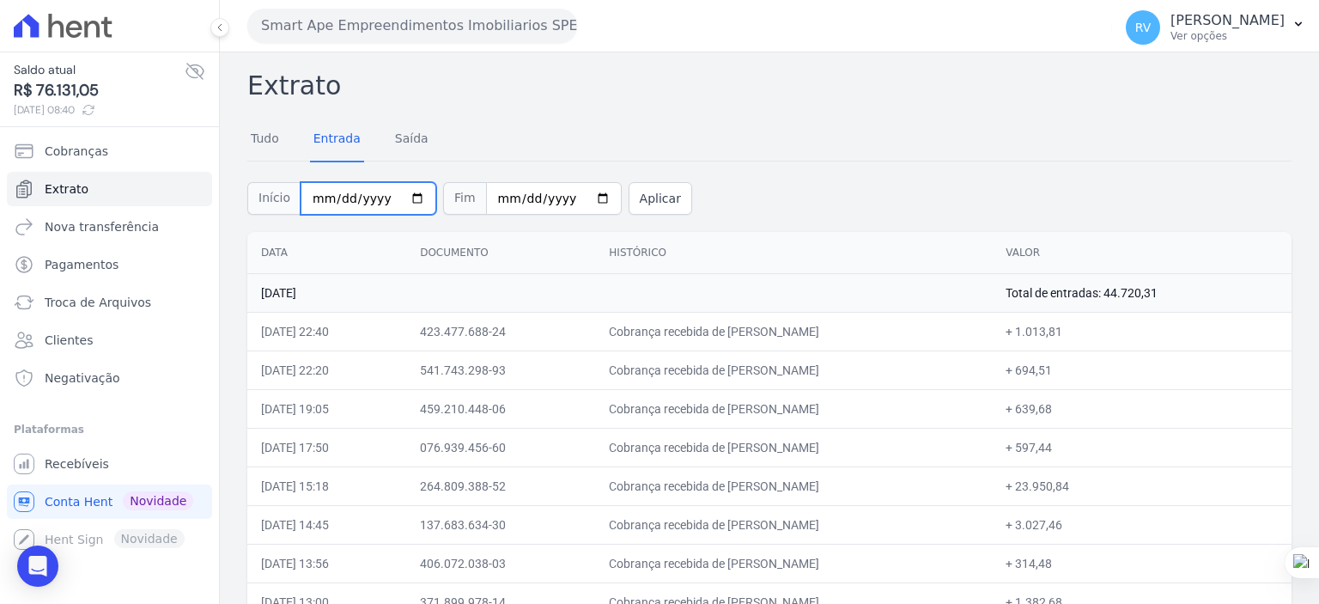
click at [410, 192] on input "2025-08-22" at bounding box center [369, 198] width 136 height 33
type input "2025-08-23"
click at [582, 196] on input "2025-08-22" at bounding box center [554, 198] width 136 height 33
type input "2025-08-23"
click at [629, 192] on button "Aplicar" at bounding box center [661, 198] width 64 height 33
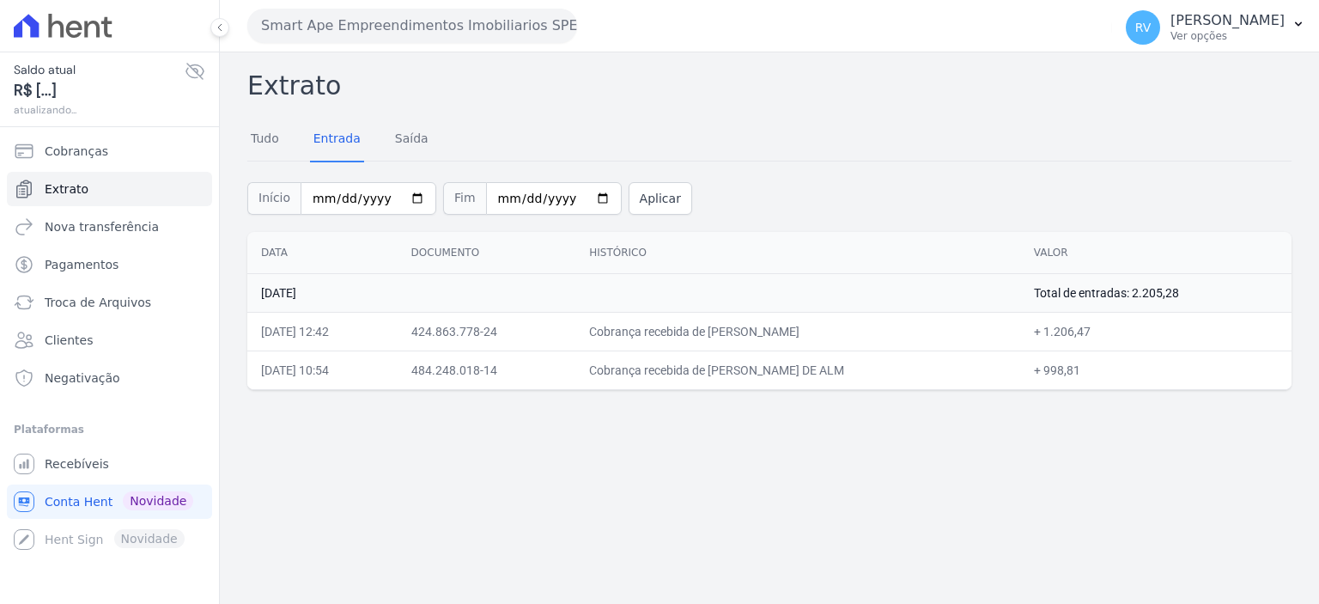
drag, startPoint x: 775, startPoint y: 332, endPoint x: 831, endPoint y: 331, distance: 55.8
click at [821, 332] on td "Cobrança recebida de [PERSON_NAME]" at bounding box center [798, 331] width 445 height 39
drag, startPoint x: 1079, startPoint y: 334, endPoint x: 1129, endPoint y: 343, distance: 50.6
click at [1129, 343] on td "+ 1.206,47" at bounding box center [1155, 331] width 271 height 39
copy td "1.206,47"
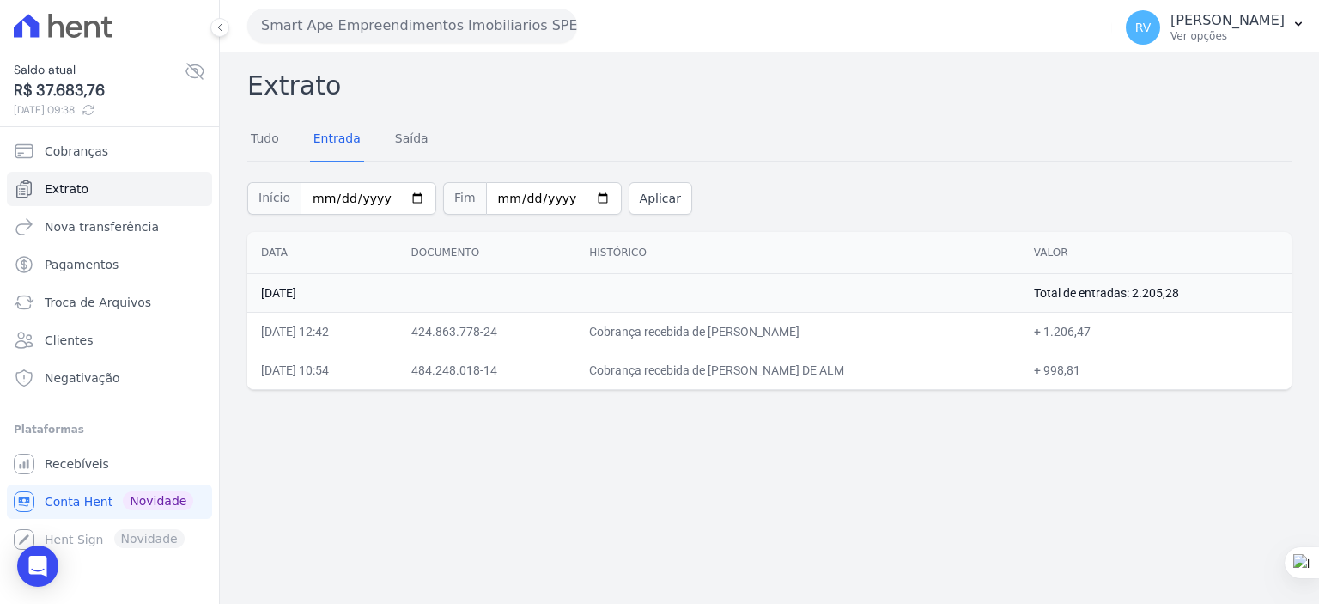
drag, startPoint x: 709, startPoint y: 372, endPoint x: 893, endPoint y: 377, distance: 184.8
click at [895, 376] on td "Cobrança recebida de [PERSON_NAME] DE ALM" at bounding box center [798, 369] width 445 height 39
copy td "[PERSON_NAME] DE A"
drag, startPoint x: 1079, startPoint y: 368, endPoint x: 1112, endPoint y: 367, distance: 33.5
click at [1112, 367] on td "+ 998,81" at bounding box center [1155, 369] width 271 height 39
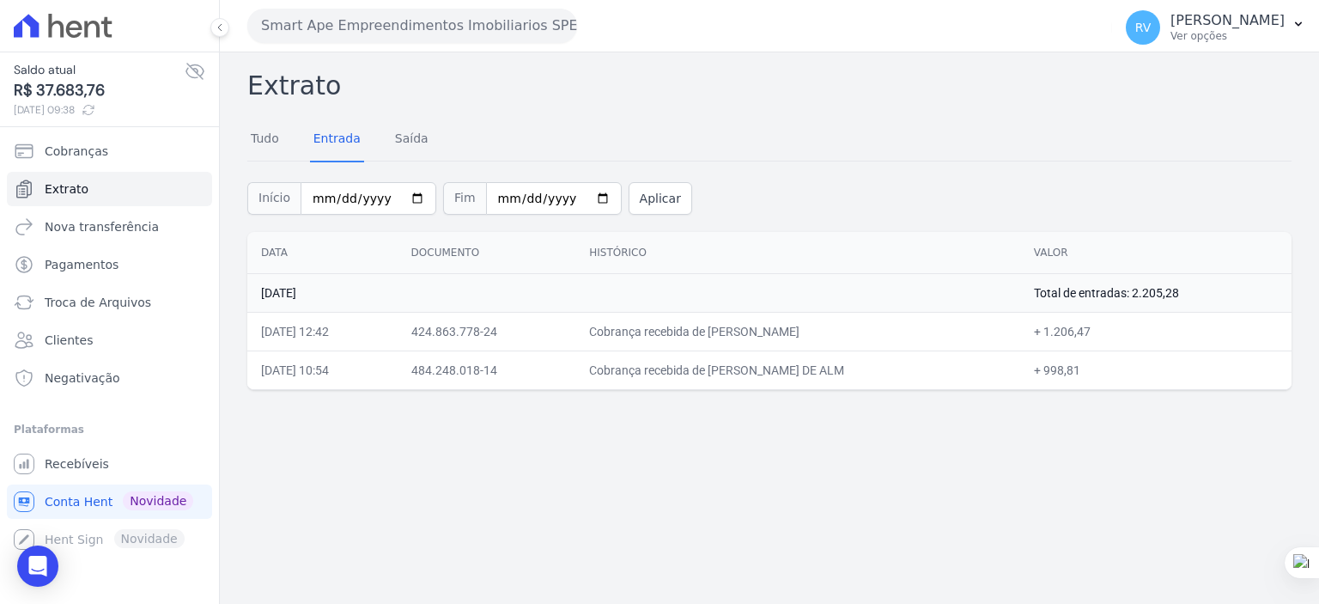
copy td "998,81"
click at [404, 197] on input "[DATE]" at bounding box center [369, 198] width 136 height 33
type input "[DATE]"
click at [577, 195] on input "[DATE]" at bounding box center [554, 198] width 136 height 33
type input "[DATE]"
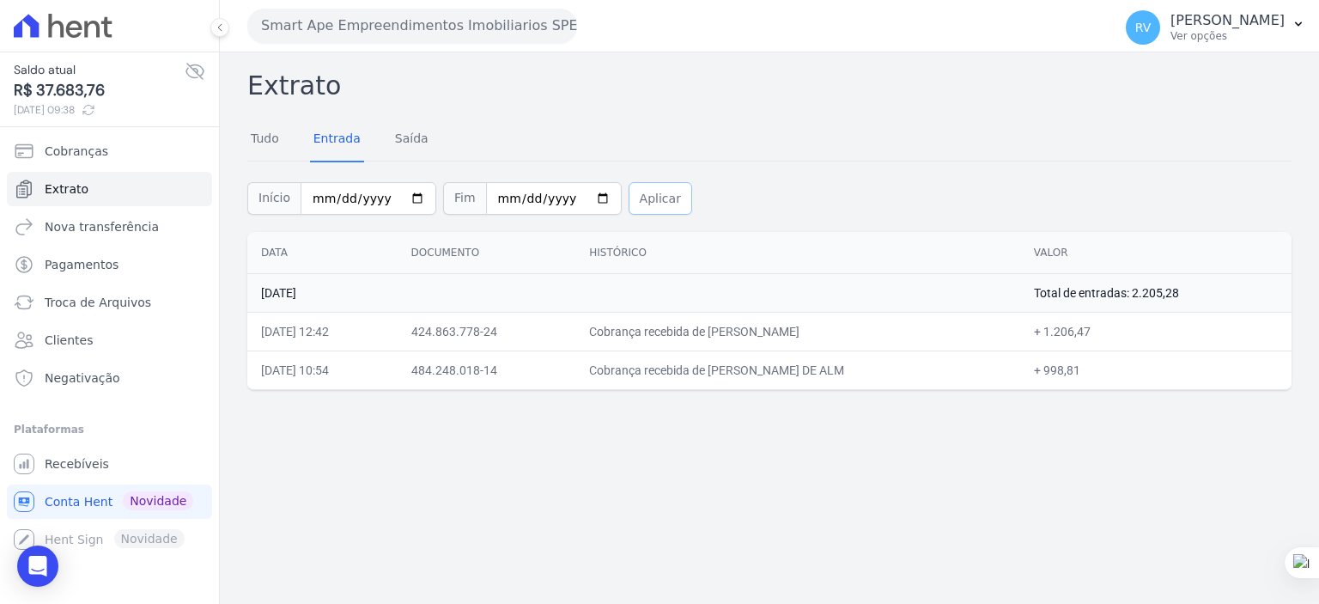
click at [629, 202] on button "Aplicar" at bounding box center [661, 198] width 64 height 33
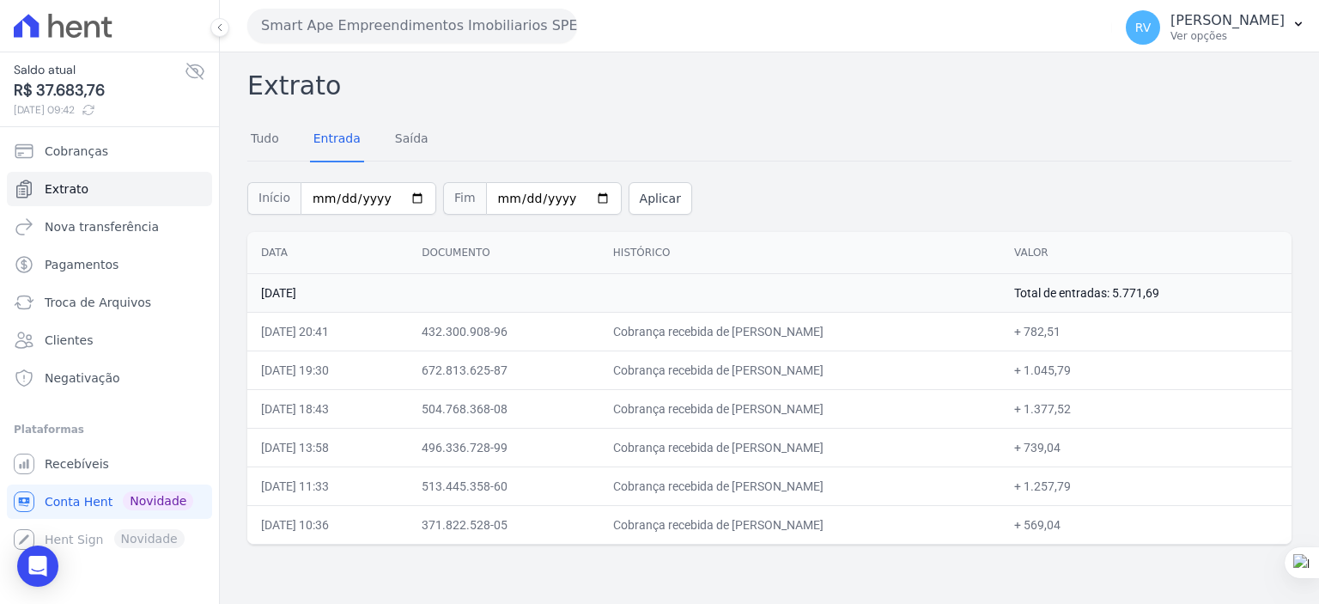
drag, startPoint x: 715, startPoint y: 329, endPoint x: 866, endPoint y: 329, distance: 151.2
click at [866, 329] on td "Cobrança recebida de [PERSON_NAME]" at bounding box center [800, 331] width 401 height 39
copy td "JEISON APARECIDO PEREIR"
click at [405, 195] on input "[DATE]" at bounding box center [369, 198] width 136 height 33
type input "[DATE]"
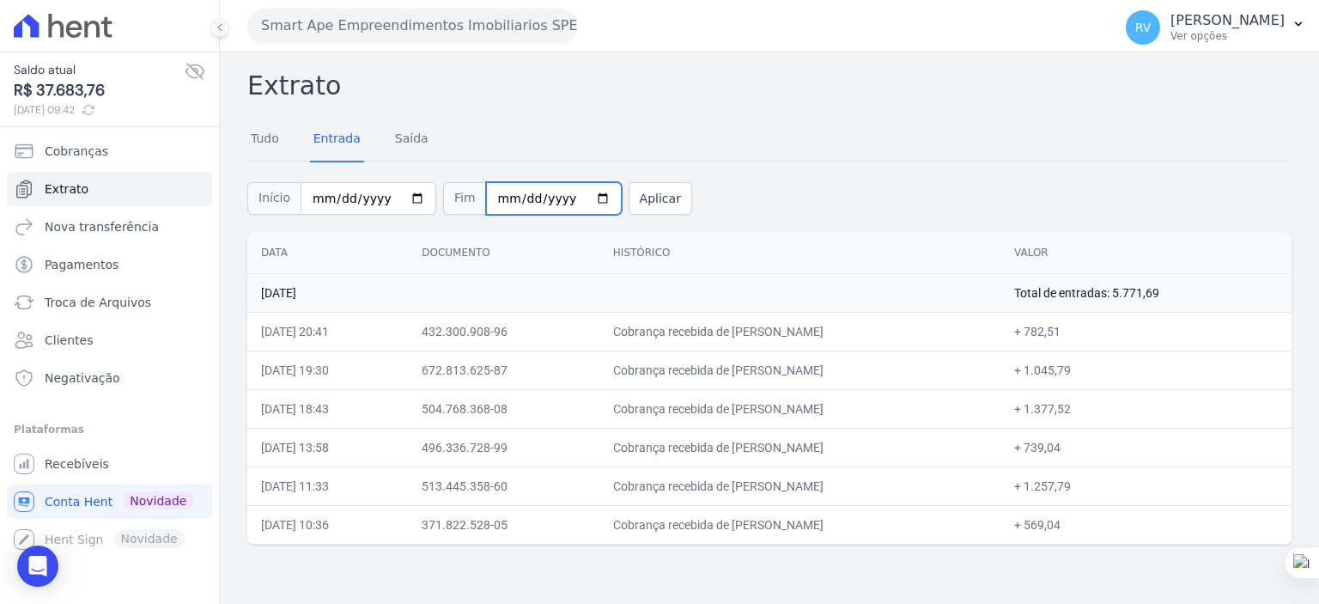
click at [579, 198] on input "[DATE]" at bounding box center [554, 198] width 136 height 33
type input "[DATE]"
click at [635, 180] on div "Início 2025-08-23 Fim 2025-08-23 Aplicar" at bounding box center [769, 196] width 1045 height 71
click at [637, 191] on button "Aplicar" at bounding box center [661, 198] width 64 height 33
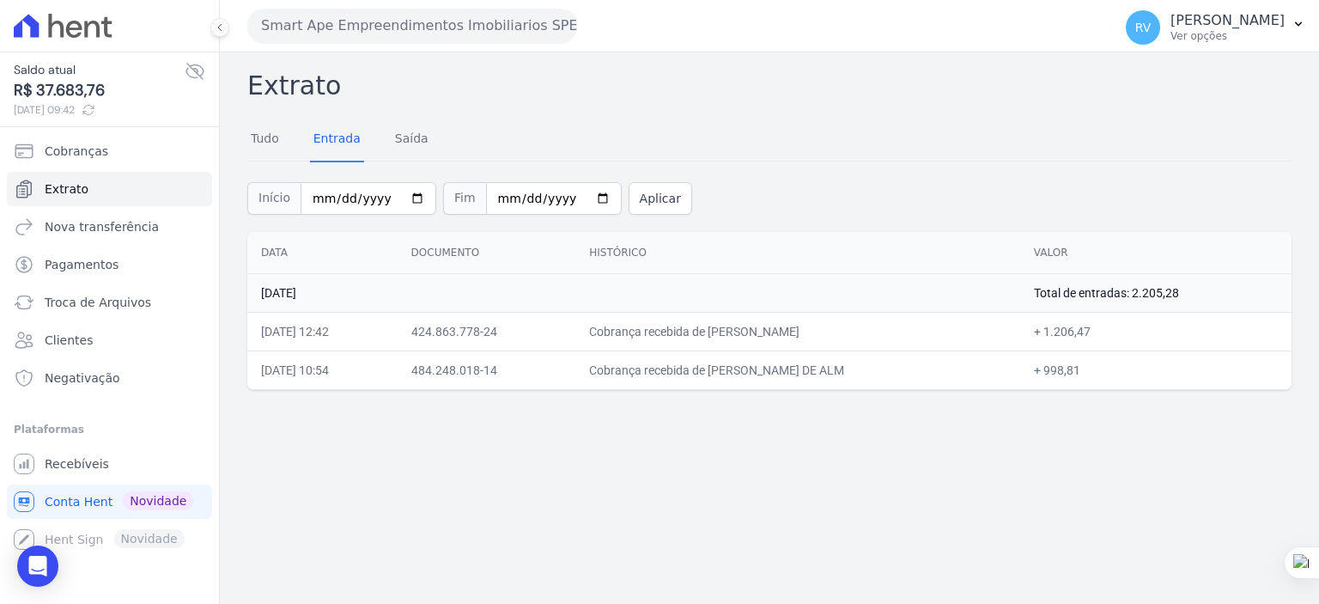
drag, startPoint x: 710, startPoint y: 370, endPoint x: 892, endPoint y: 370, distance: 182.1
click at [892, 370] on td "Cobrança recebida de [PERSON_NAME] DE ALM" at bounding box center [798, 369] width 445 height 39
copy td "[PERSON_NAME] DE A"
click at [409, 198] on input "[DATE]" at bounding box center [369, 198] width 136 height 33
type input "[DATE]"
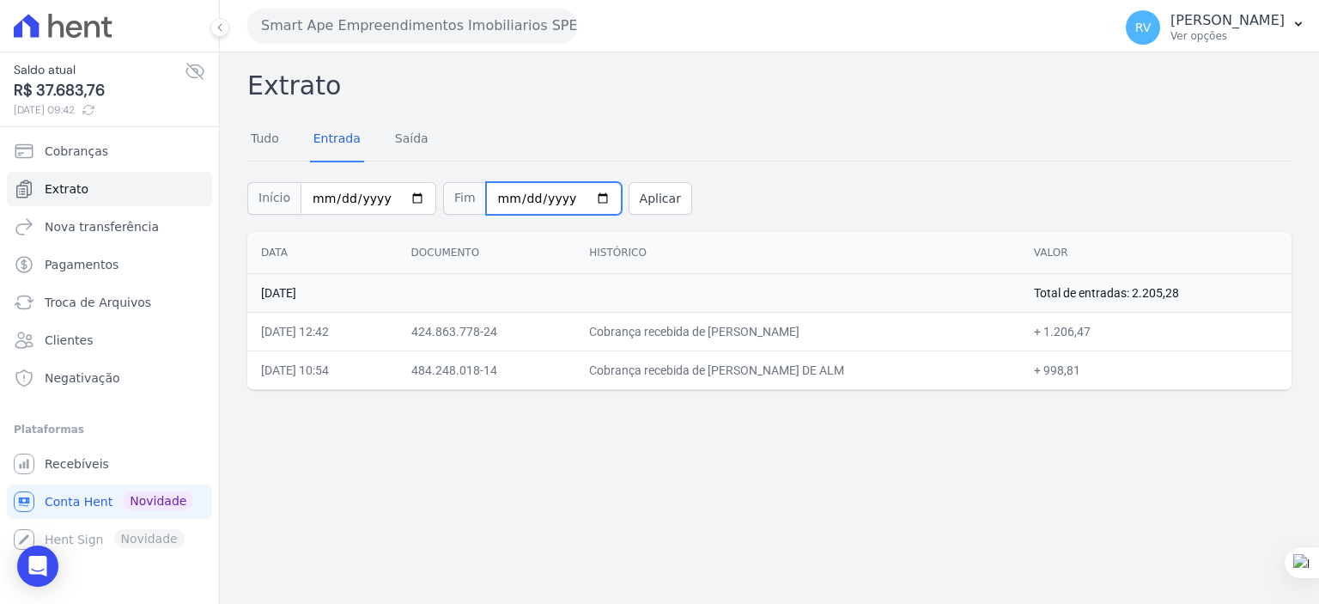
click at [578, 201] on input "[DATE]" at bounding box center [554, 198] width 136 height 33
type input "[DATE]"
click at [635, 201] on button "Aplicar" at bounding box center [661, 198] width 64 height 33
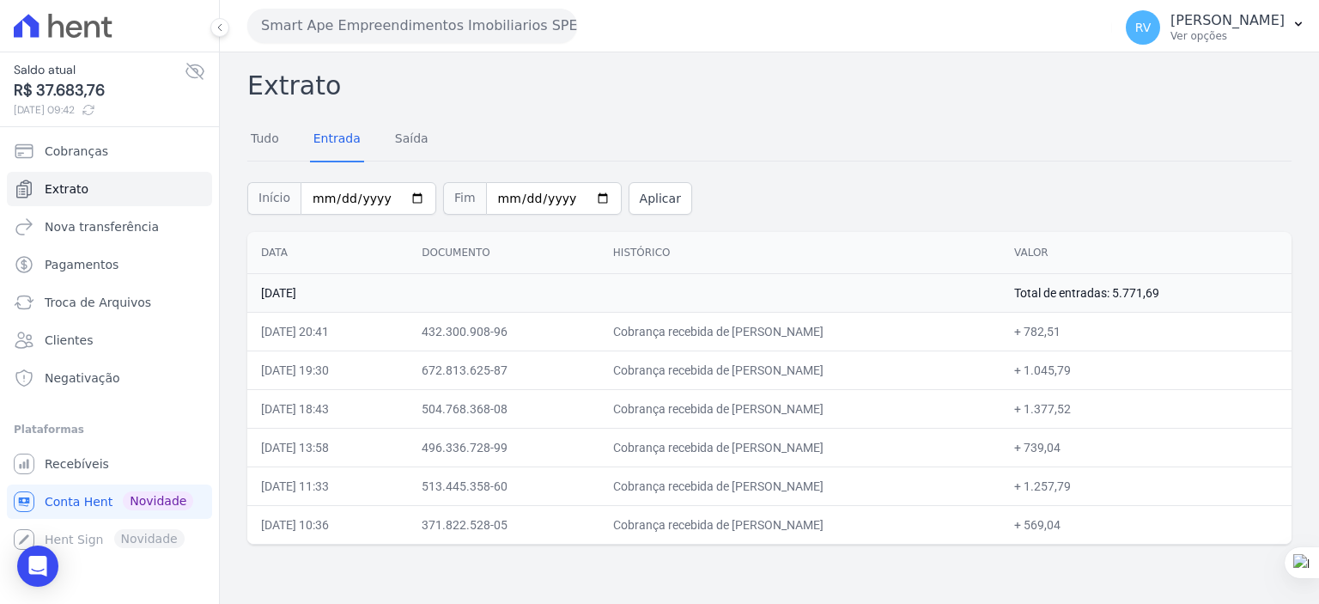
drag, startPoint x: 715, startPoint y: 326, endPoint x: 845, endPoint y: 329, distance: 130.6
click at [845, 329] on td "Cobrança recebida de [PERSON_NAME]" at bounding box center [800, 331] width 401 height 39
copy td "JEISON APARECIDO PER"
drag, startPoint x: 1083, startPoint y: 329, endPoint x: 1108, endPoint y: 329, distance: 24.9
click at [1108, 329] on td "+ 782,51" at bounding box center [1146, 331] width 291 height 39
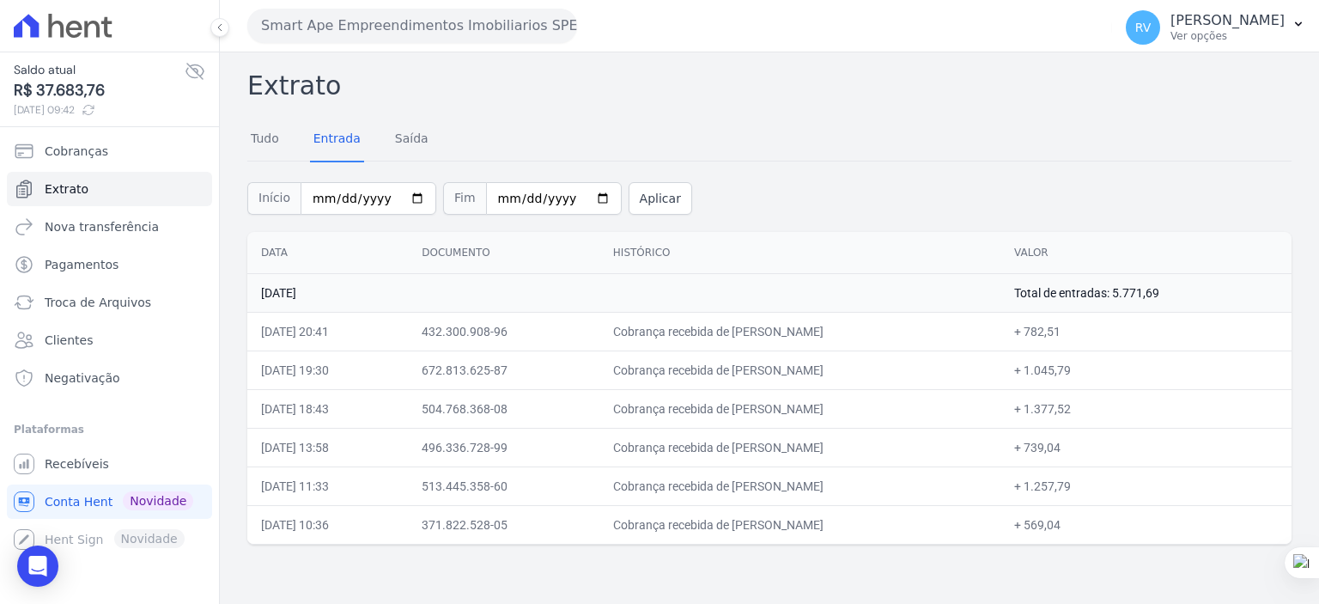
copy td "782,51"
drag, startPoint x: 712, startPoint y: 365, endPoint x: 878, endPoint y: 373, distance: 166.0
click at [878, 373] on td "Cobrança recebida de ELIZABETE MARIA DA SILVA LEITE" at bounding box center [800, 369] width 401 height 39
copy td "ELIZABETE MARIA DA SILVA L"
drag, startPoint x: 1075, startPoint y: 370, endPoint x: 1118, endPoint y: 373, distance: 43.0
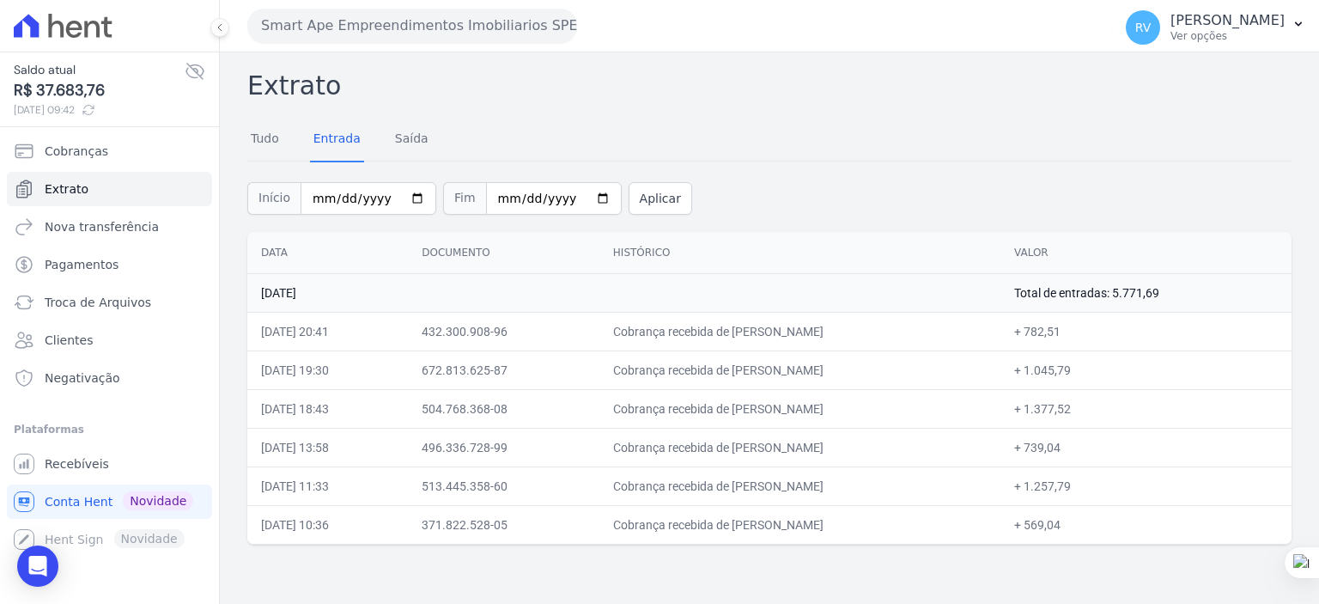
click at [1118, 373] on td "+ 1.045,79" at bounding box center [1146, 369] width 291 height 39
copy td "1.045,79"
drag, startPoint x: 714, startPoint y: 408, endPoint x: 863, endPoint y: 415, distance: 149.6
click at [863, 415] on td "Cobrança recebida de LEONARDO VESPASIANO BARRETO" at bounding box center [800, 408] width 401 height 39
copy td "LEONARDO VESPASIANO BA"
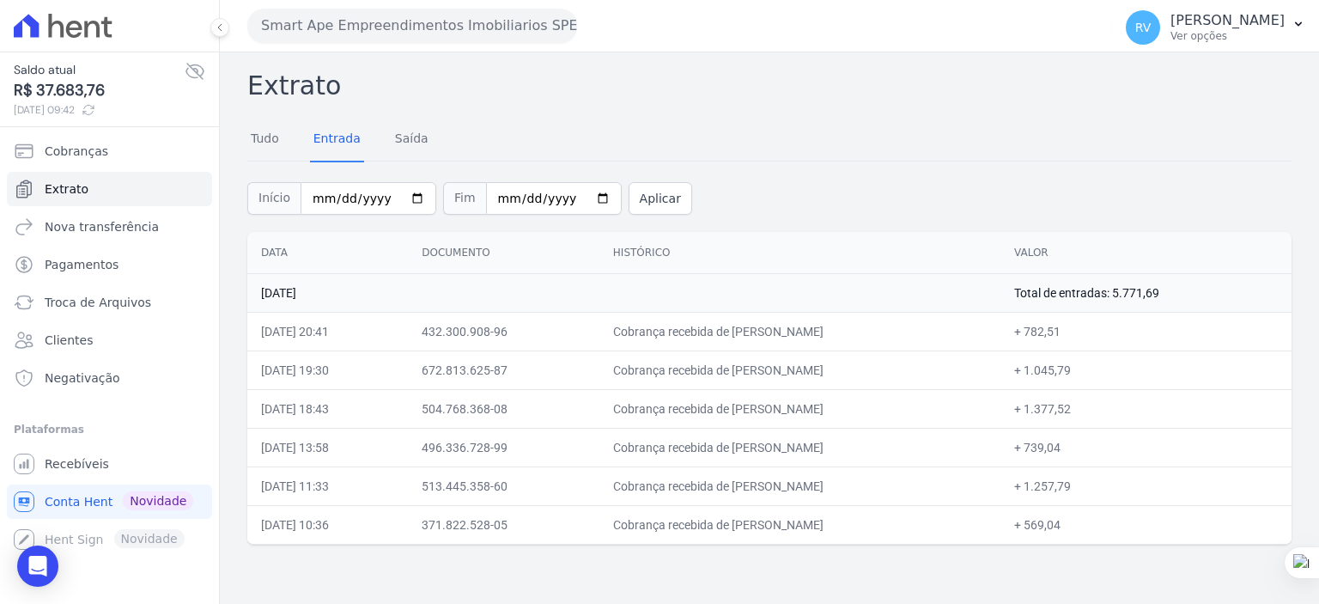
drag, startPoint x: 1076, startPoint y: 405, endPoint x: 1131, endPoint y: 411, distance: 55.2
click at [1131, 411] on td "+ 1.377,52" at bounding box center [1146, 408] width 291 height 39
copy td "1.377,52"
drag, startPoint x: 714, startPoint y: 447, endPoint x: 843, endPoint y: 439, distance: 129.1
click at [843, 439] on td "Cobrança recebida de GUILHERME RAMOS LINO" at bounding box center [800, 447] width 401 height 39
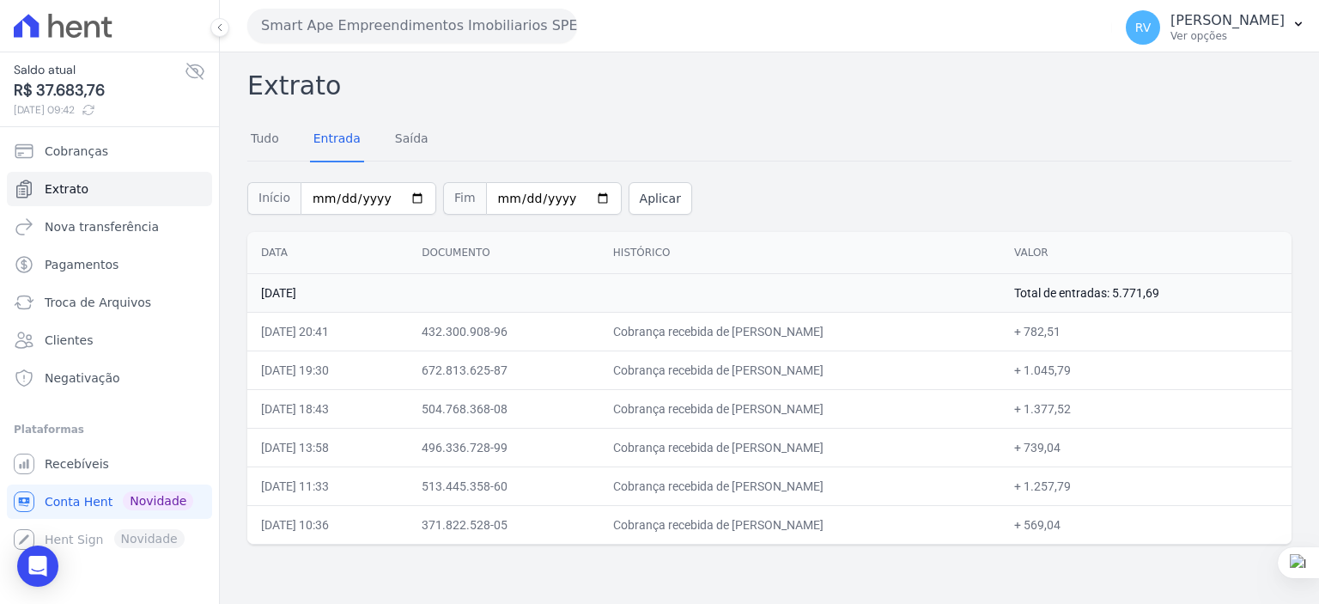
copy td "GUILHERME RAMOS LIN"
drag, startPoint x: 1075, startPoint y: 446, endPoint x: 1110, endPoint y: 448, distance: 34.4
click at [1110, 448] on td "+ 739,04" at bounding box center [1146, 447] width 291 height 39
copy td "739,04"
drag, startPoint x: 711, startPoint y: 486, endPoint x: 825, endPoint y: 481, distance: 114.4
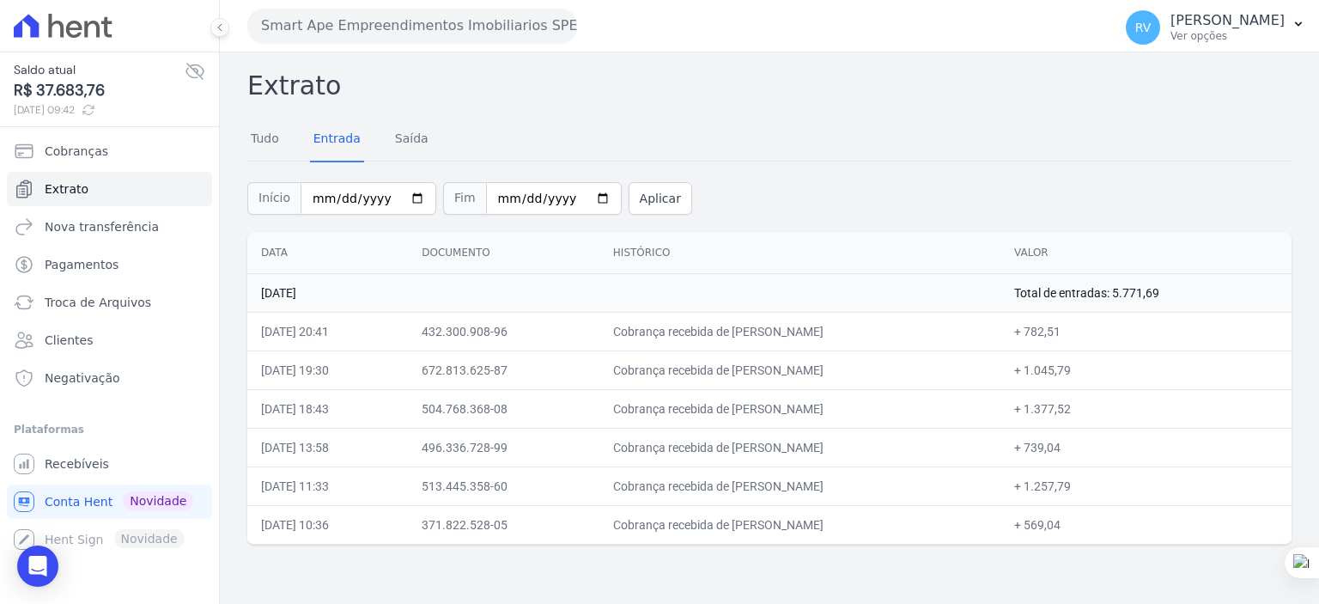
click at [825, 481] on td "Cobrança recebida de LUCAS MARIM TORRES" at bounding box center [800, 485] width 401 height 39
copy td "LUCAS MARIM TORR"
click at [726, 484] on td "Cobrança recebida de LUCAS MARIM TORRES" at bounding box center [800, 485] width 401 height 39
drag, startPoint x: 713, startPoint y: 484, endPoint x: 817, endPoint y: 487, distance: 104.0
click at [819, 486] on td "Cobrança recebida de LUCAS MARIM TORRES" at bounding box center [800, 485] width 401 height 39
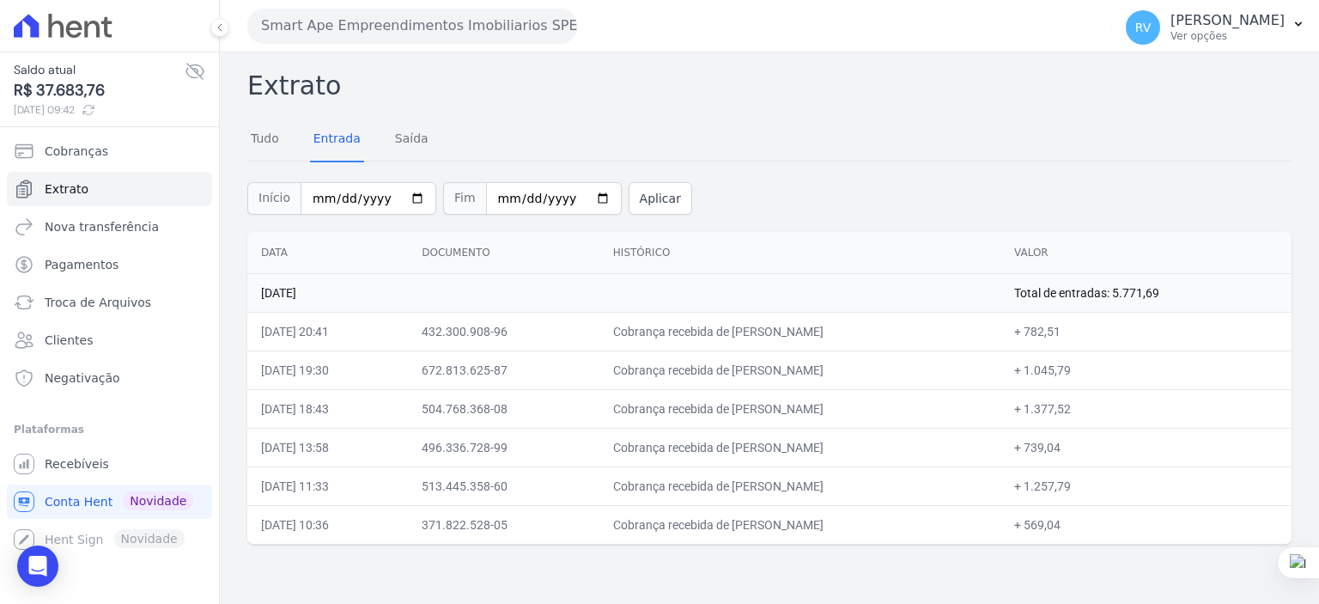
copy td "LUCAS MARIM TOR"
drag, startPoint x: 1077, startPoint y: 485, endPoint x: 1118, endPoint y: 484, distance: 41.2
click at [1118, 484] on td "+ 1.257,79" at bounding box center [1146, 485] width 291 height 39
drag, startPoint x: 715, startPoint y: 525, endPoint x: 852, endPoint y: 525, distance: 137.4
click at [852, 525] on td "Cobrança recebida de RODOLFO CANTARIN SANTOS" at bounding box center [800, 524] width 401 height 39
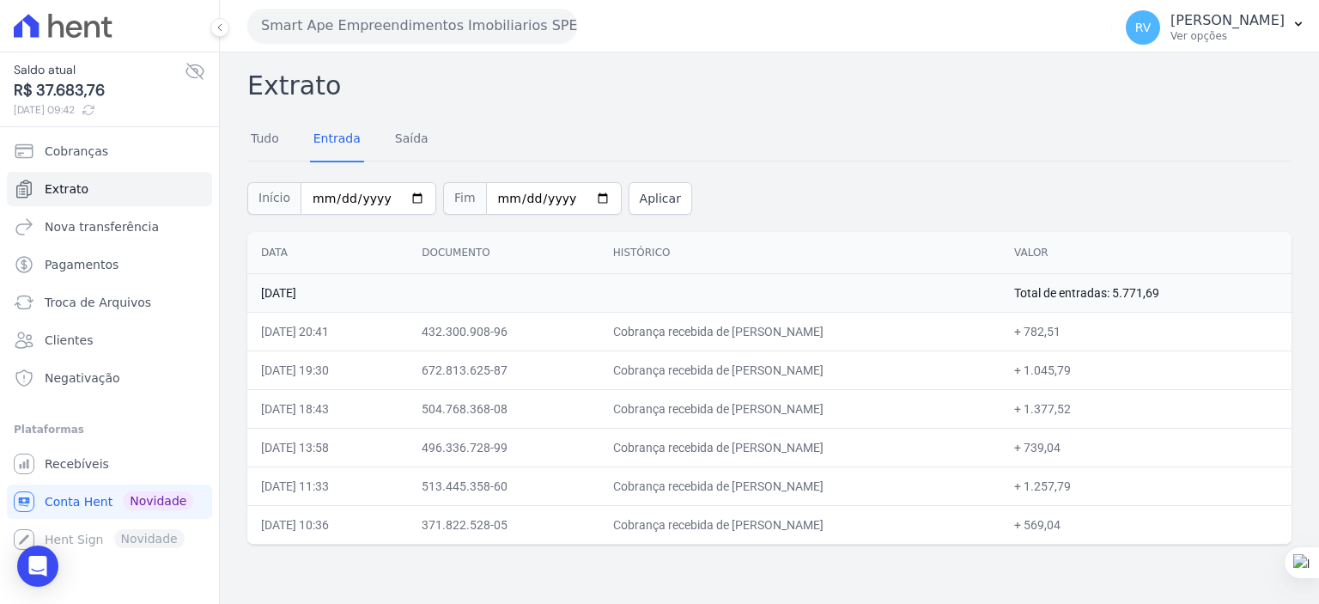
drag, startPoint x: 1076, startPoint y: 527, endPoint x: 1112, endPoint y: 529, distance: 35.3
click at [1112, 529] on td "+ 569,04" at bounding box center [1146, 524] width 291 height 39
click at [402, 204] on input "2025-08-24" at bounding box center [369, 198] width 136 height 33
type input "[DATE]"
click at [578, 198] on input "2025-08-24" at bounding box center [554, 198] width 136 height 33
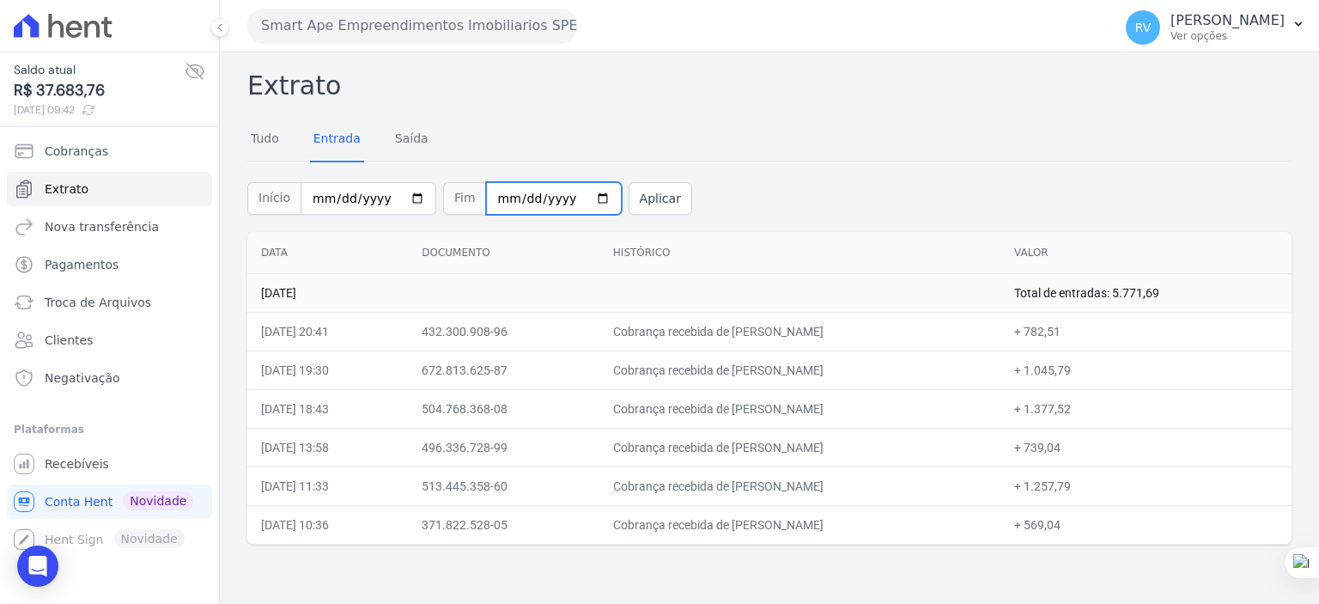
type input "[DATE]"
click at [630, 192] on button "Aplicar" at bounding box center [661, 198] width 64 height 33
